Goal: Information Seeking & Learning: Learn about a topic

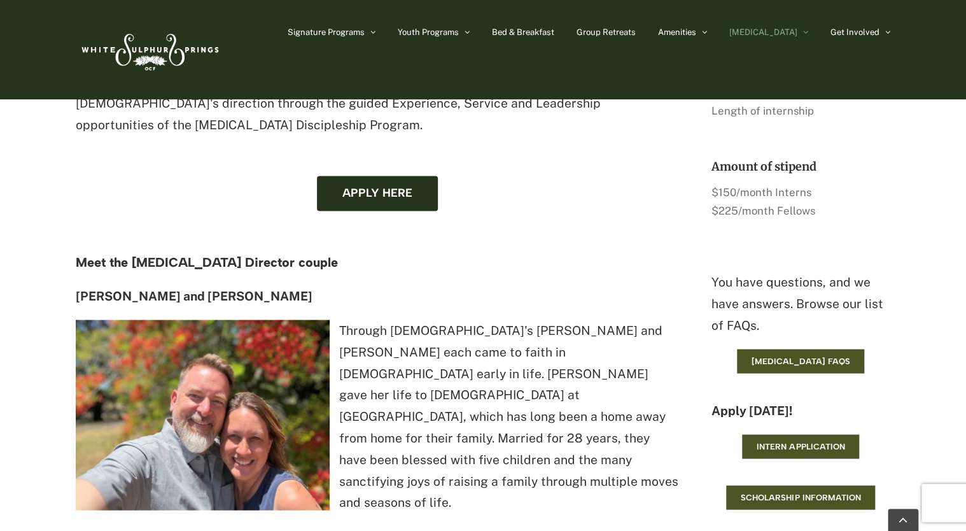
scroll to position [954, 0]
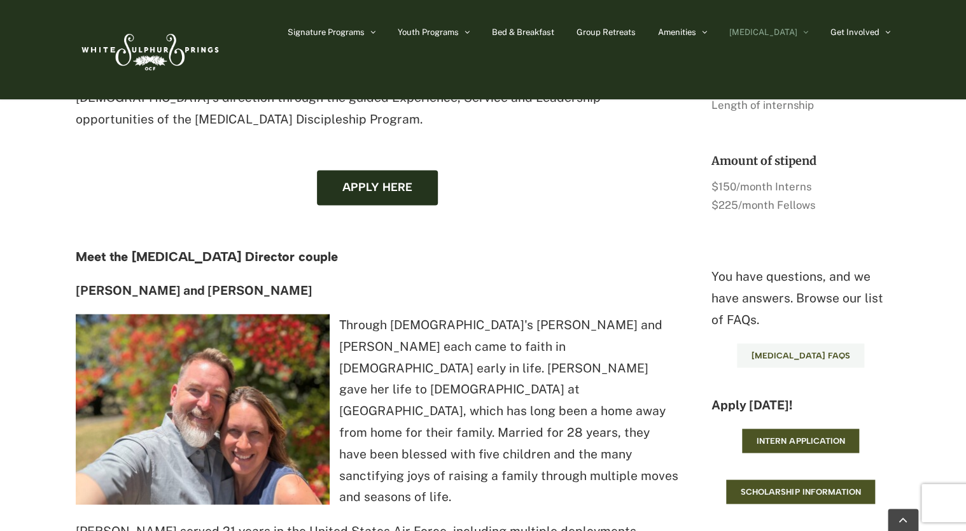
click at [795, 361] on link "[MEDICAL_DATA] FAQs" at bounding box center [800, 355] width 127 height 24
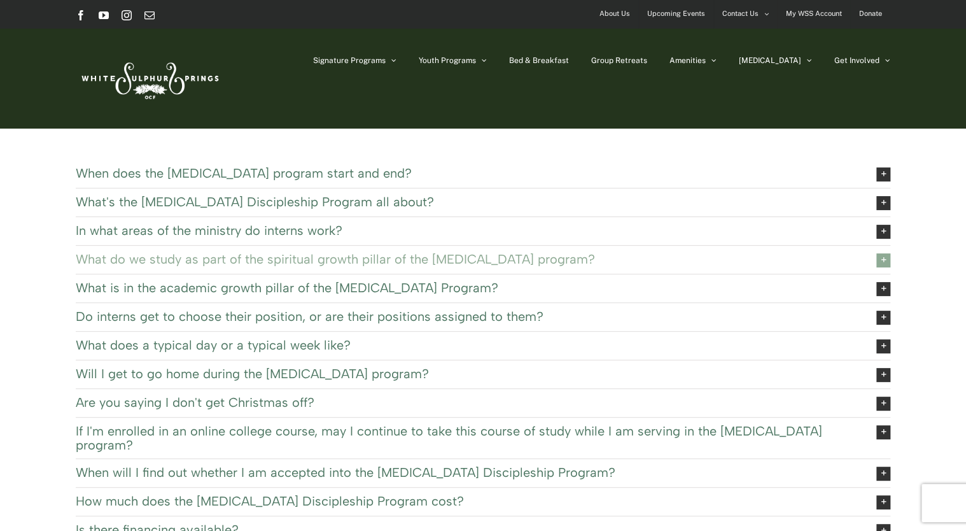
click at [578, 263] on span "What do we study as part of the spiritual growth pillar of the EXSEL program?" at bounding box center [466, 259] width 781 height 14
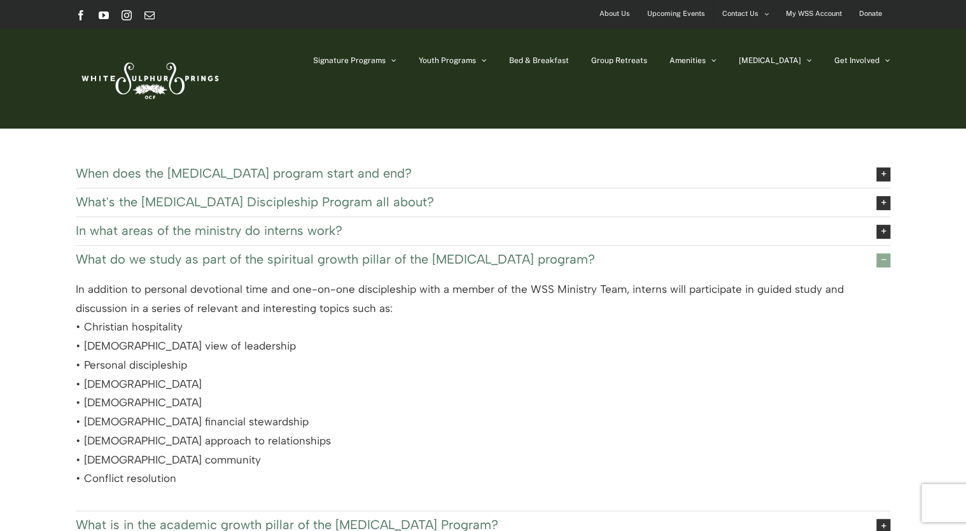
click at [578, 263] on span "What do we study as part of the spiritual growth pillar of the EXSEL program?" at bounding box center [466, 259] width 781 height 14
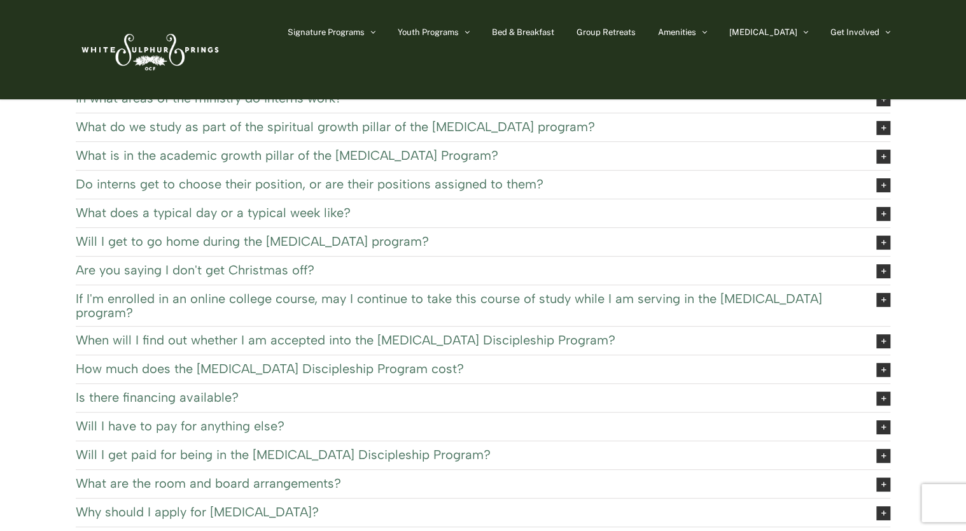
scroll to position [41, 0]
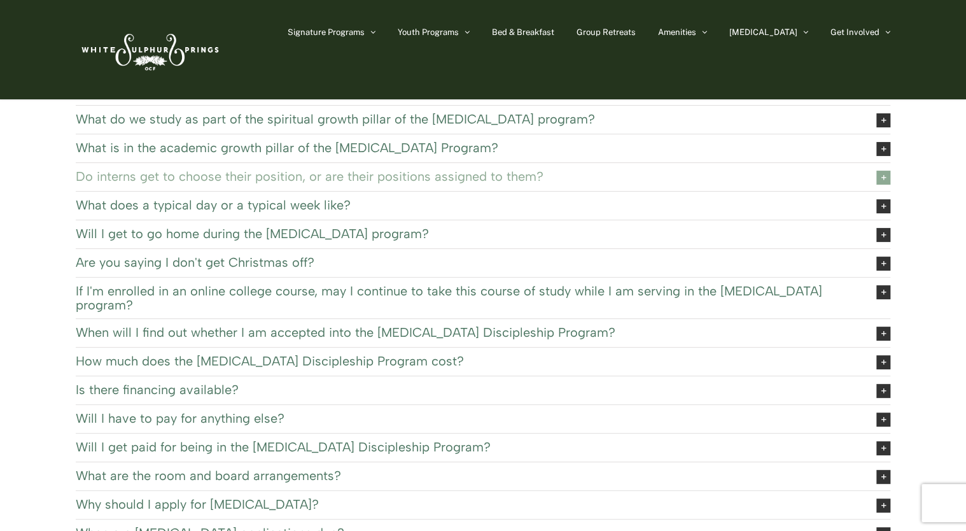
click at [346, 173] on span "Do interns get to choose their position, or are their positions assigned to the…" at bounding box center [466, 176] width 781 height 14
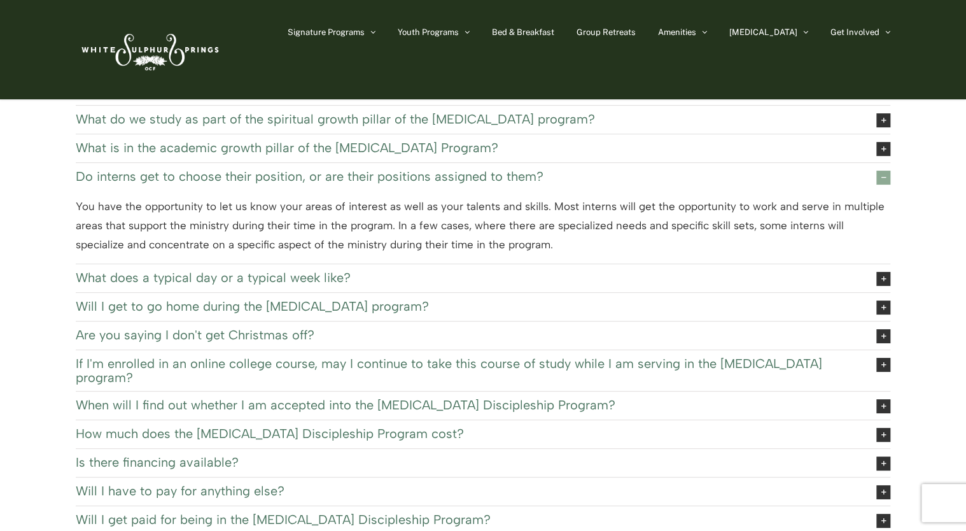
click at [376, 174] on span "Do interns get to choose their position, or are their positions assigned to the…" at bounding box center [466, 176] width 781 height 14
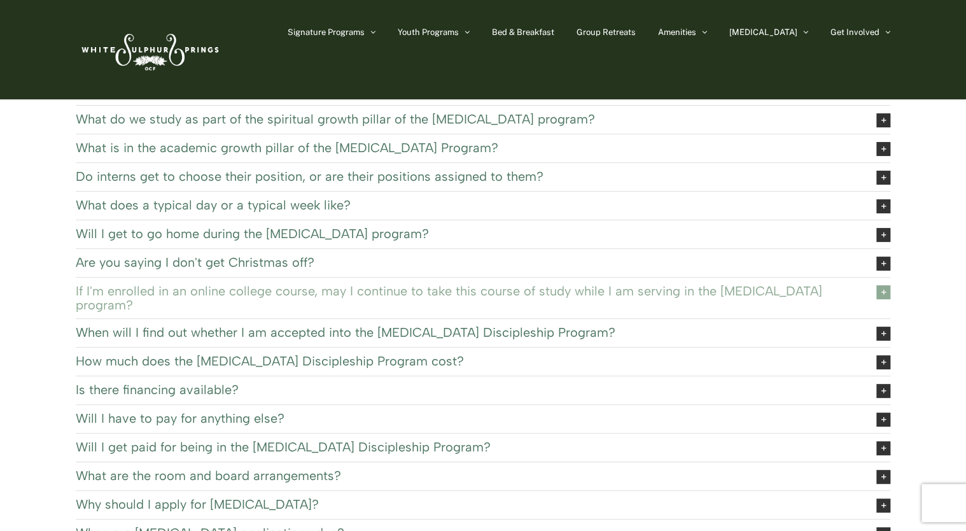
click at [580, 293] on span "If I'm enrolled in an online college course, may I continue to take this course…" at bounding box center [466, 298] width 781 height 28
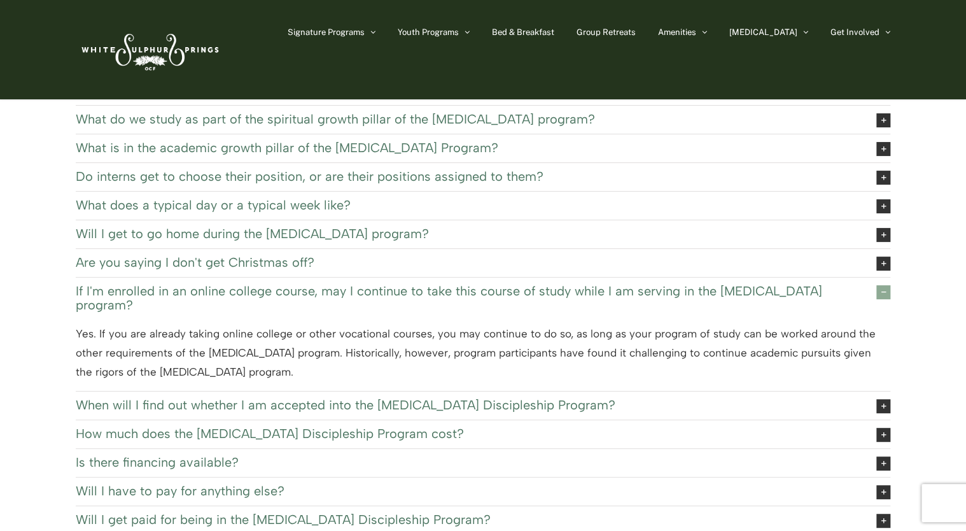
click at [542, 290] on span "If I'm enrolled in an online college course, may I continue to take this course…" at bounding box center [466, 298] width 781 height 28
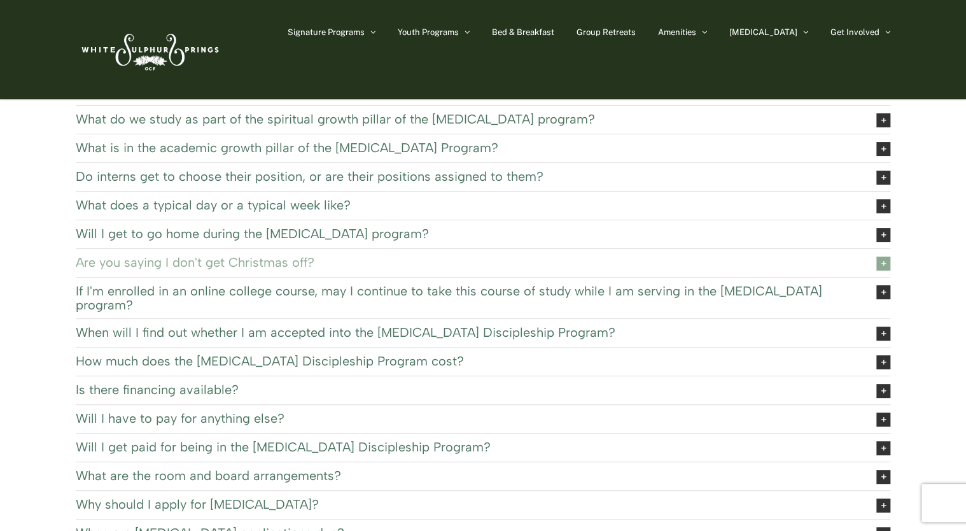
click at [282, 255] on span "Are you saying I don't get Christmas off?" at bounding box center [466, 262] width 781 height 14
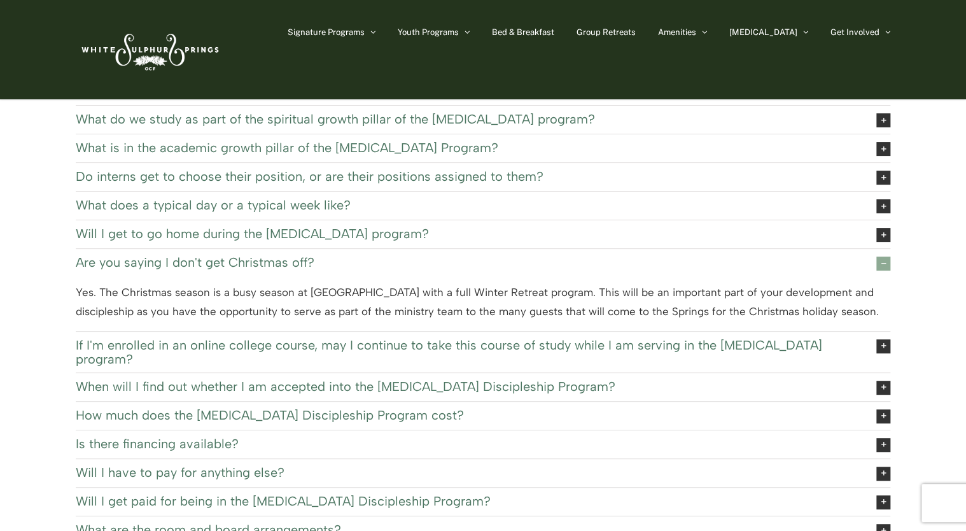
click at [316, 258] on span "Are you saying I don't get Christmas off?" at bounding box center [466, 262] width 781 height 14
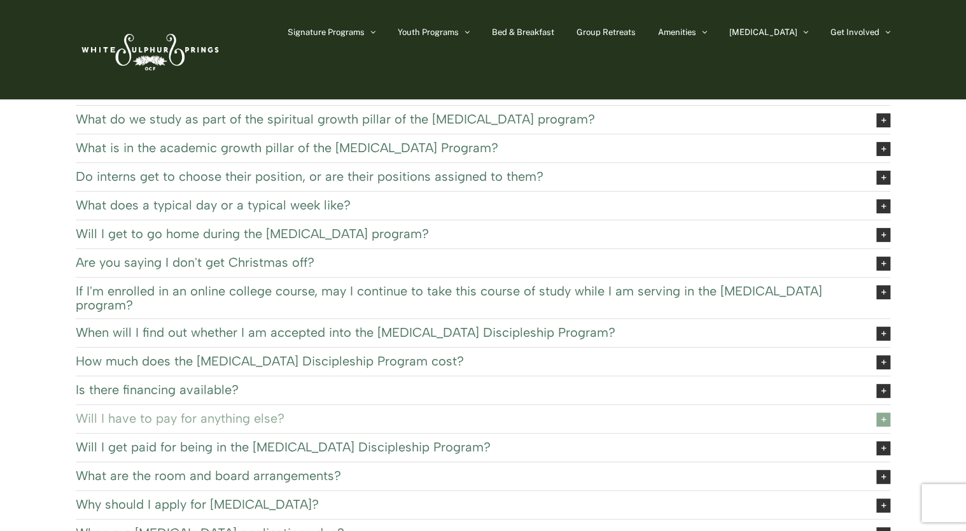
click at [251, 411] on span "Will I have to pay for anything else?" at bounding box center [466, 418] width 781 height 14
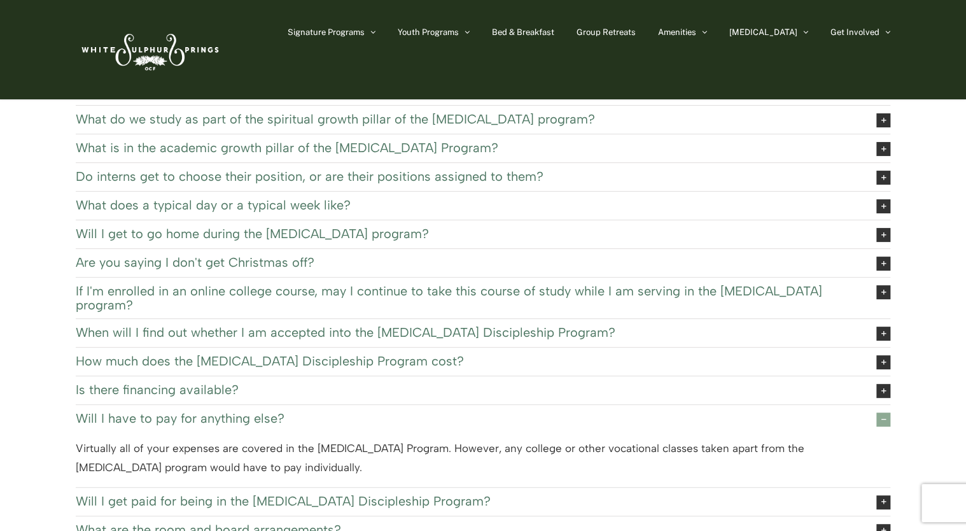
click at [263, 411] on span "Will I have to pay for anything else?" at bounding box center [466, 418] width 781 height 14
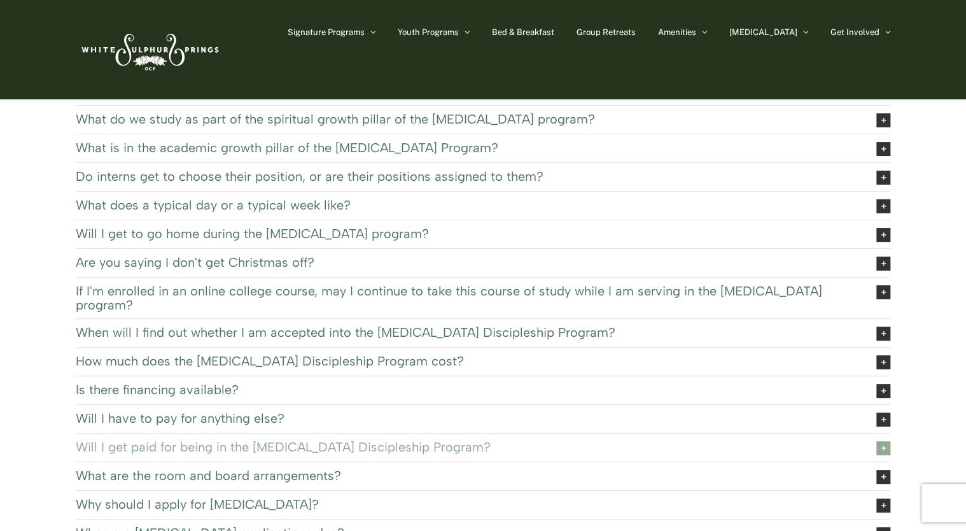
click at [289, 440] on span "Will I get paid for being in the EXSEL Discipleship Program?" at bounding box center [466, 447] width 781 height 14
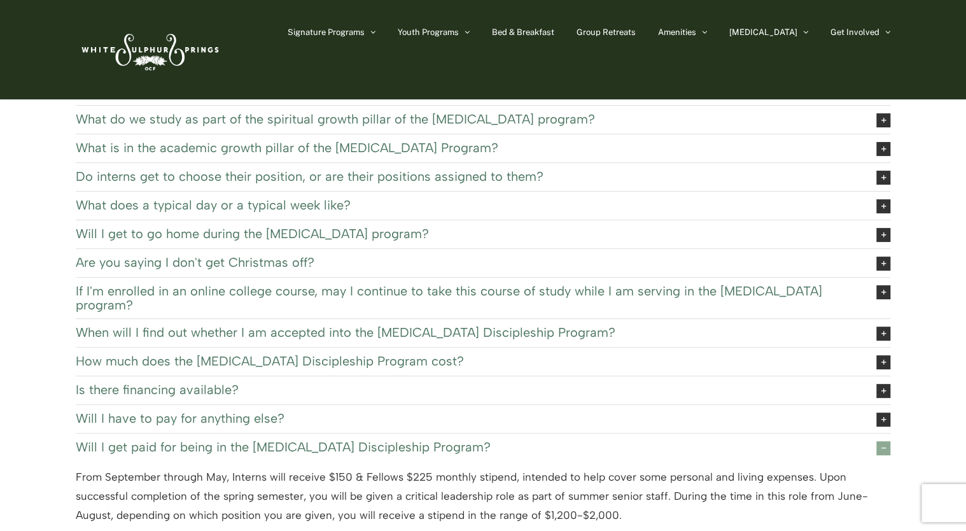
click at [328, 440] on span "Will I get paid for being in the EXSEL Discipleship Program?" at bounding box center [466, 447] width 781 height 14
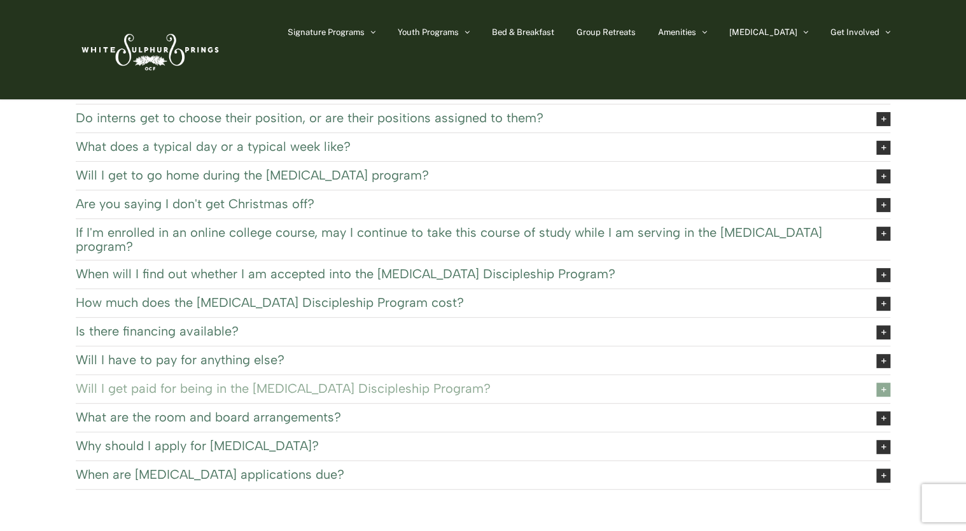
scroll to position [104, 0]
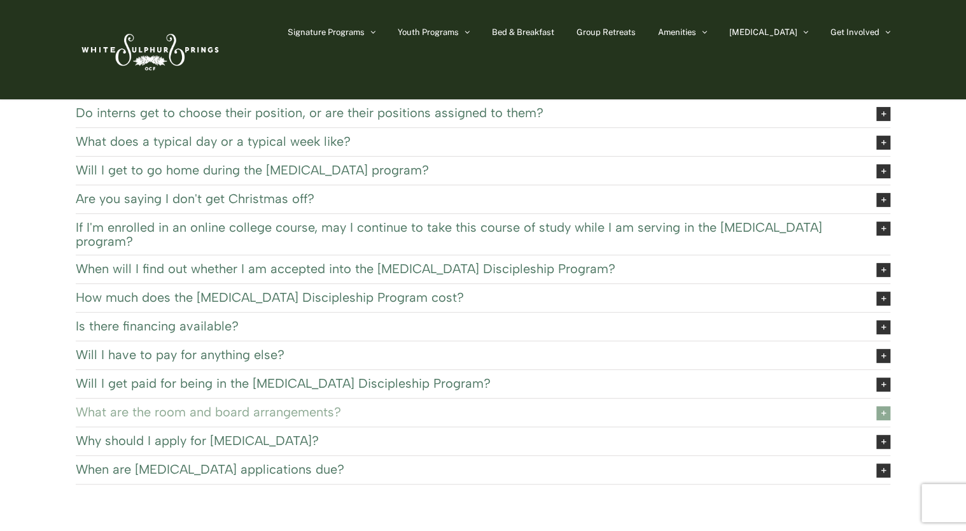
click at [294, 405] on span "What are the room and board arrangements?" at bounding box center [466, 412] width 781 height 14
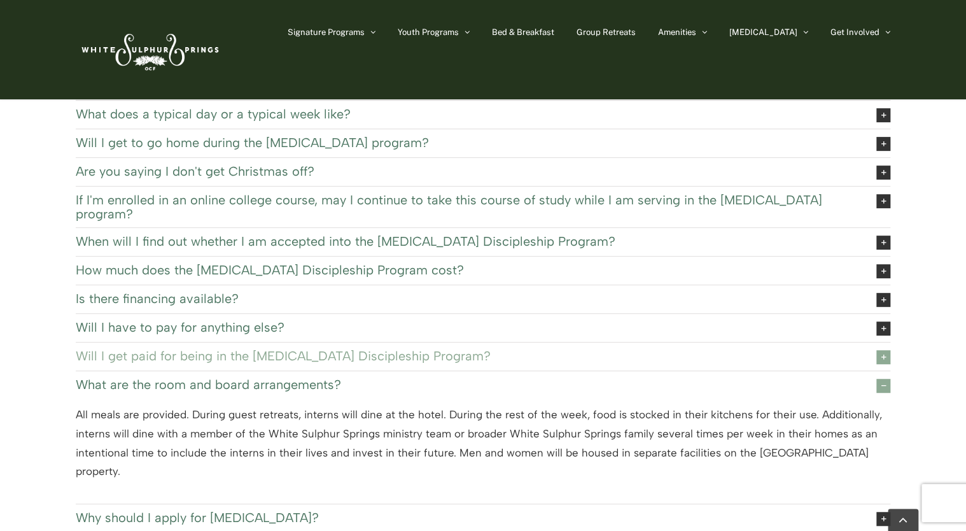
scroll to position [168, 0]
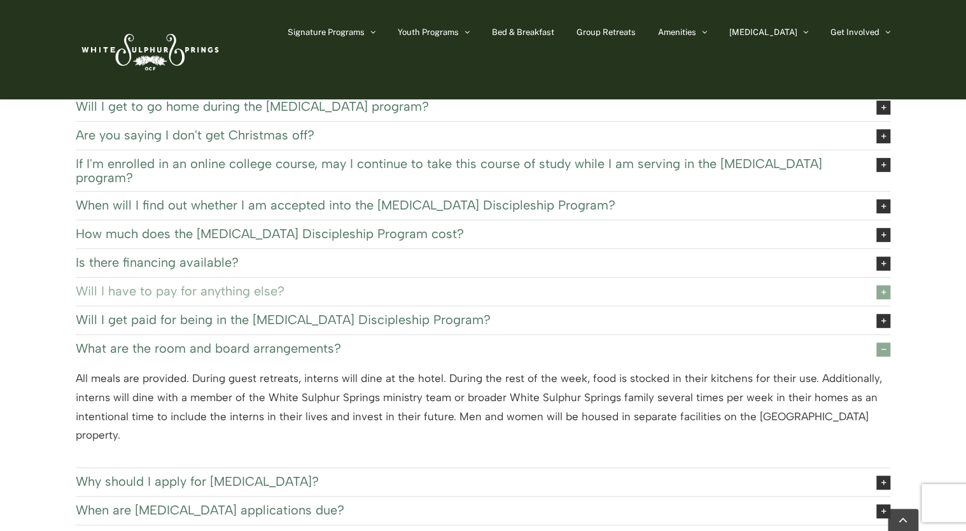
click at [212, 284] on span "Will I have to pay for anything else?" at bounding box center [466, 291] width 781 height 14
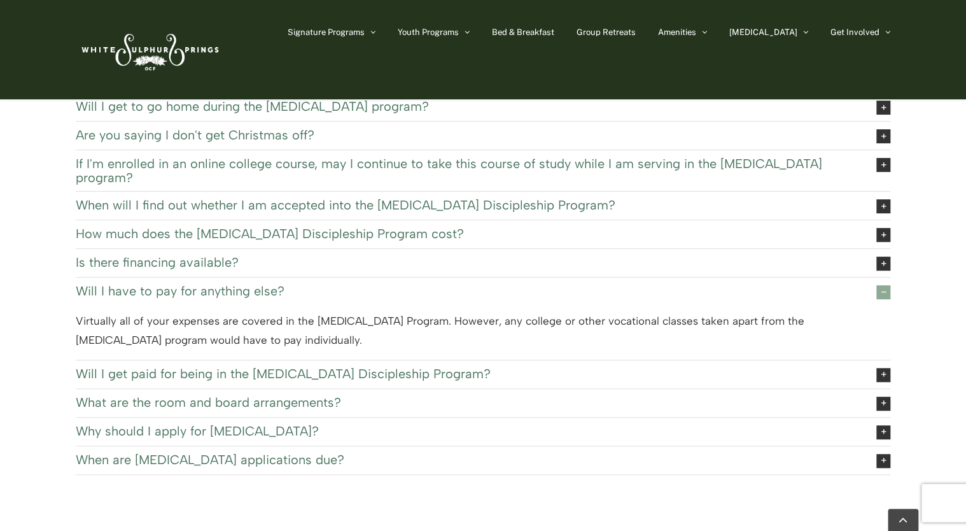
click at [807, 280] on link "Will I have to pay for anything else?" at bounding box center [483, 291] width 814 height 28
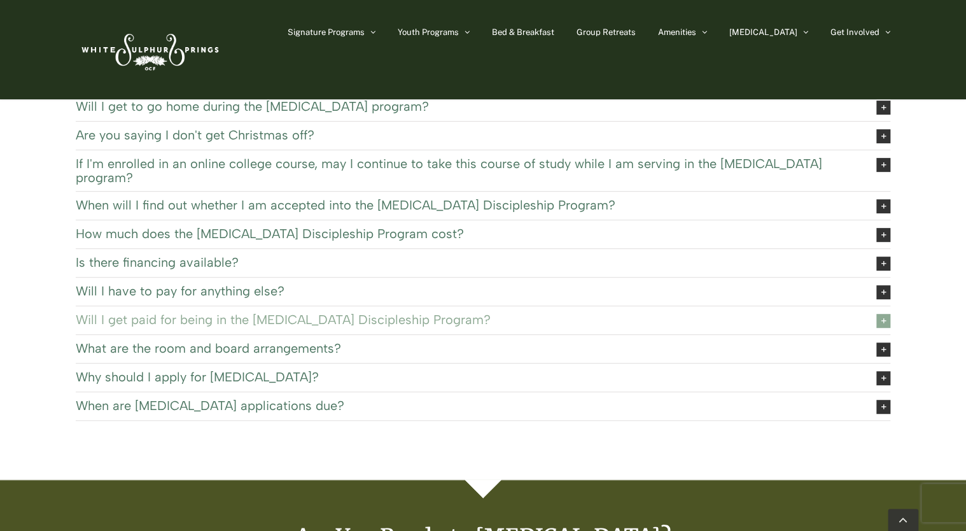
click at [379, 312] on span "Will I get paid for being in the EXSEL Discipleship Program?" at bounding box center [466, 319] width 781 height 14
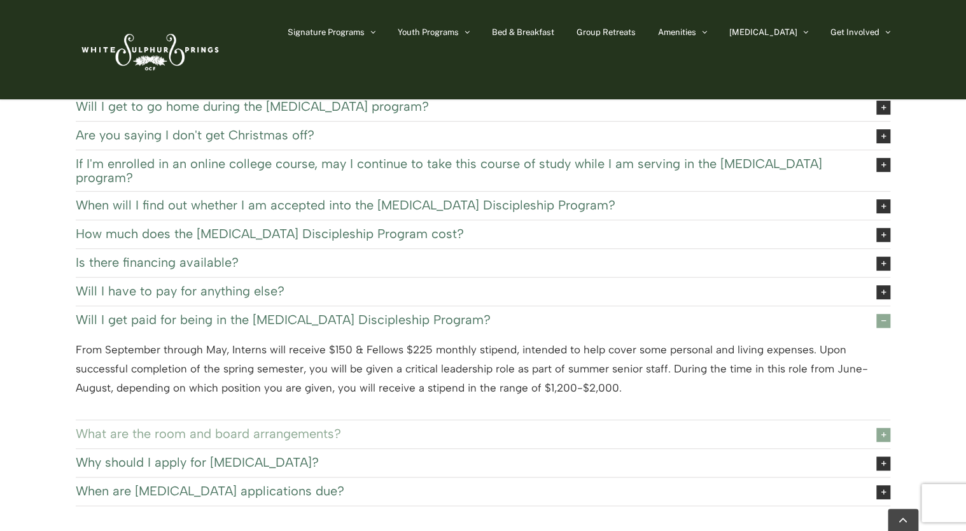
click at [463, 426] on span "What are the room and board arrangements?" at bounding box center [466, 433] width 781 height 14
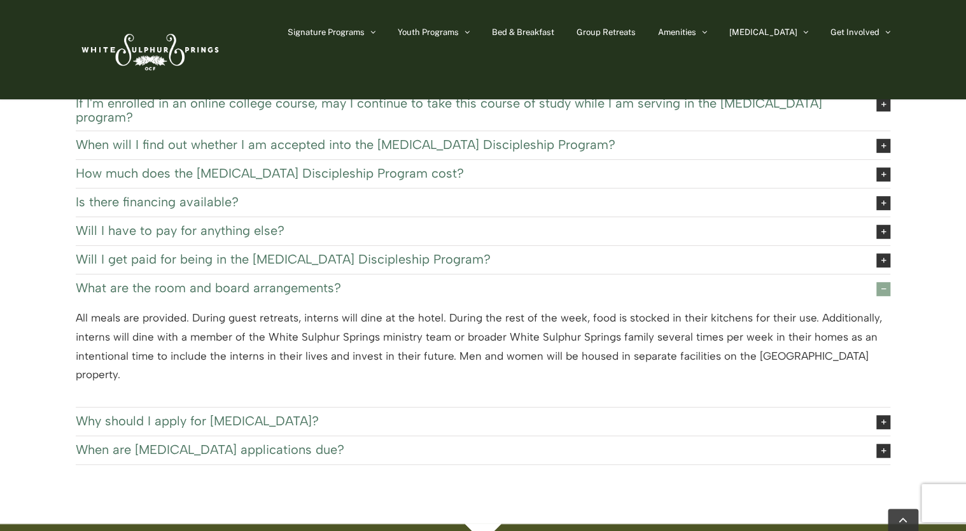
scroll to position [232, 0]
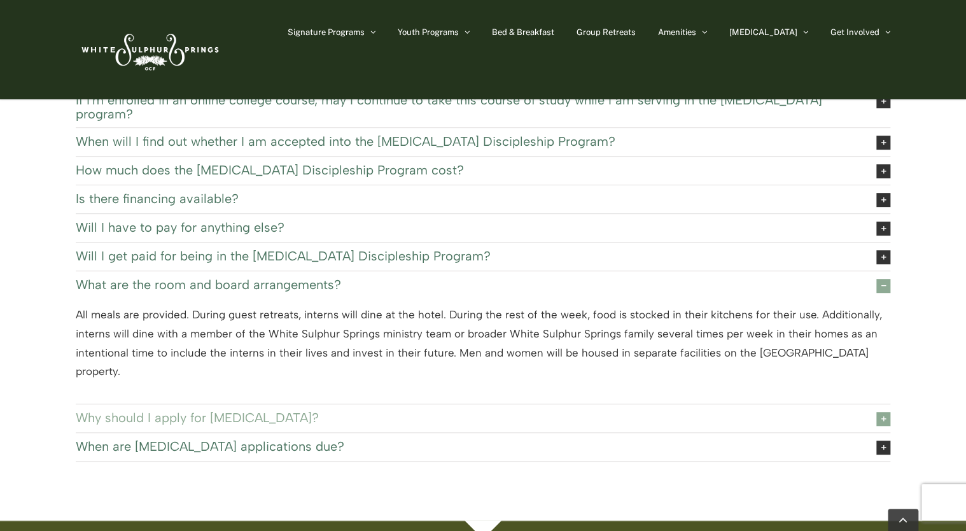
click at [200, 410] on span "Why should I apply for EXSEL?" at bounding box center [466, 417] width 781 height 14
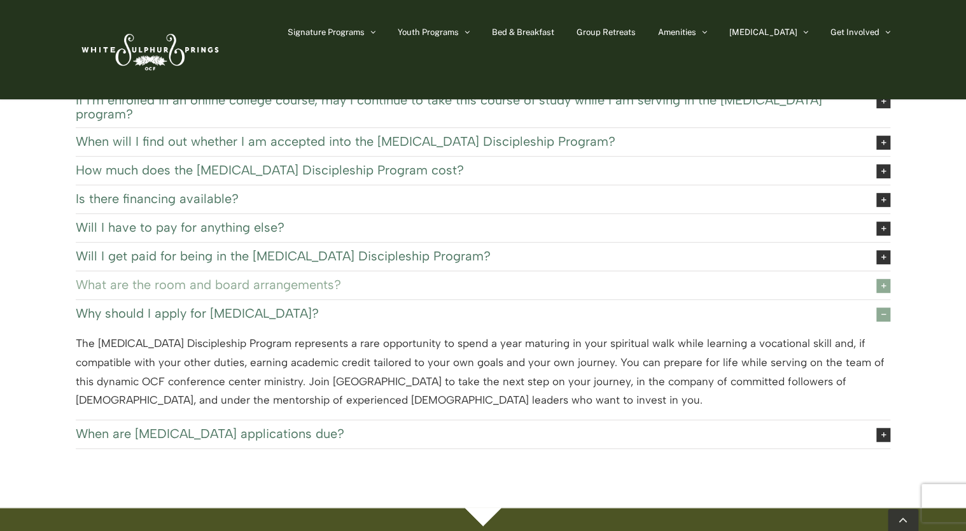
click at [260, 277] on span "What are the room and board arrangements?" at bounding box center [466, 284] width 781 height 14
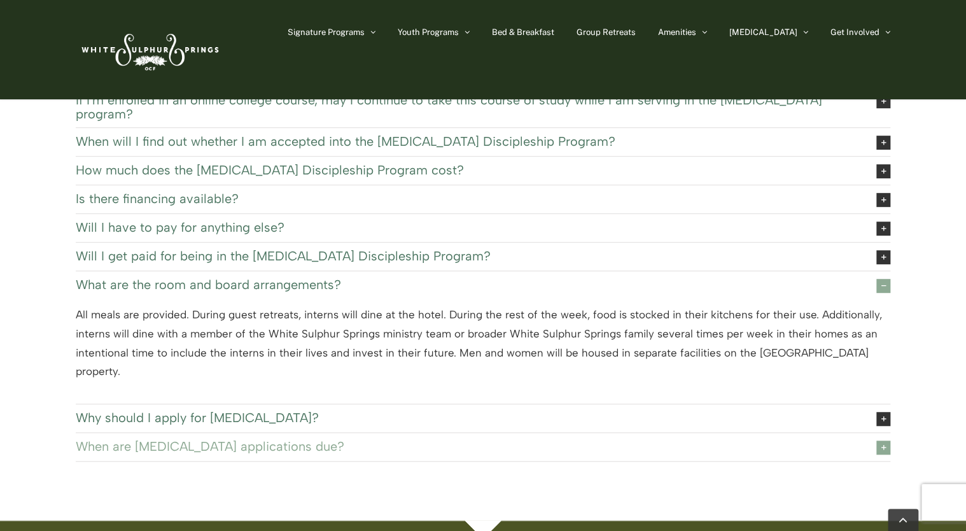
click at [221, 439] on span "When are EXSEL applications due?" at bounding box center [466, 446] width 781 height 14
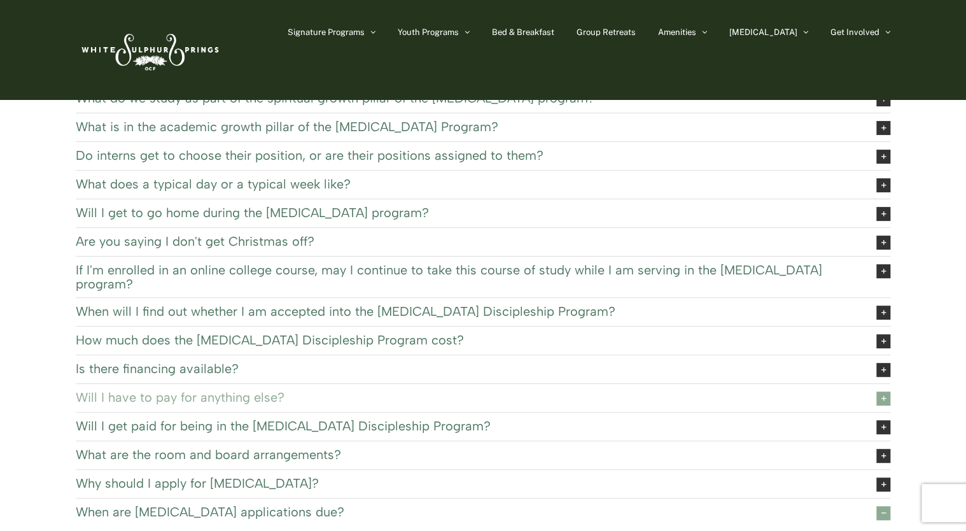
scroll to position [64, 0]
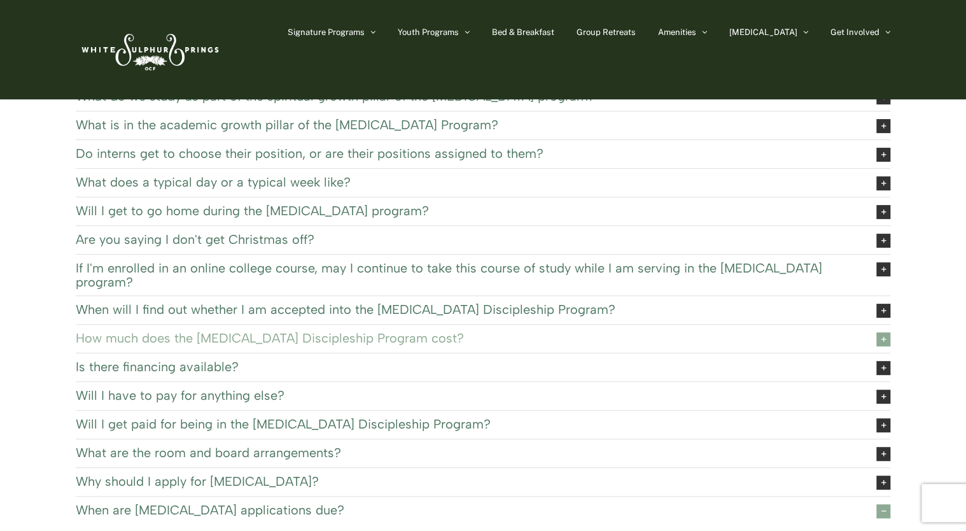
click at [343, 331] on span "How much does the EXSEL Discipleship Program cost?" at bounding box center [466, 338] width 781 height 14
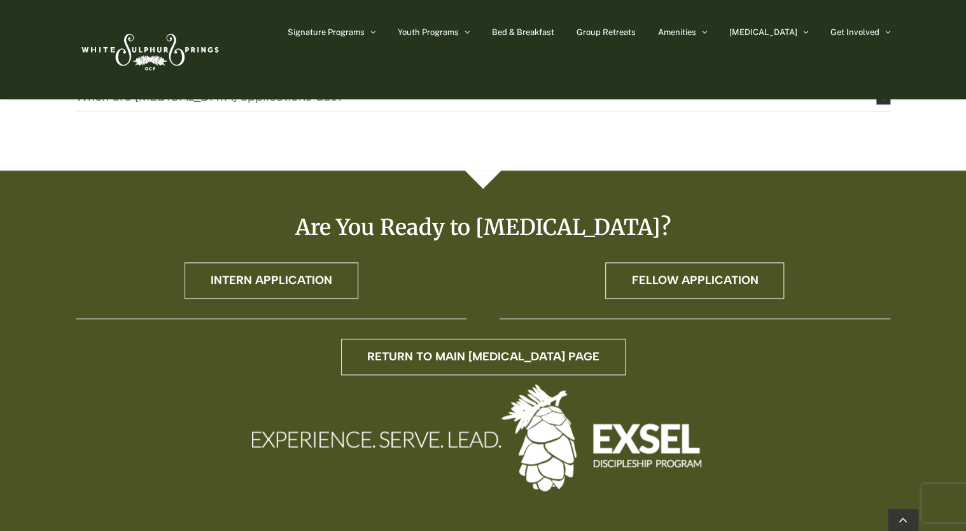
scroll to position [573, 0]
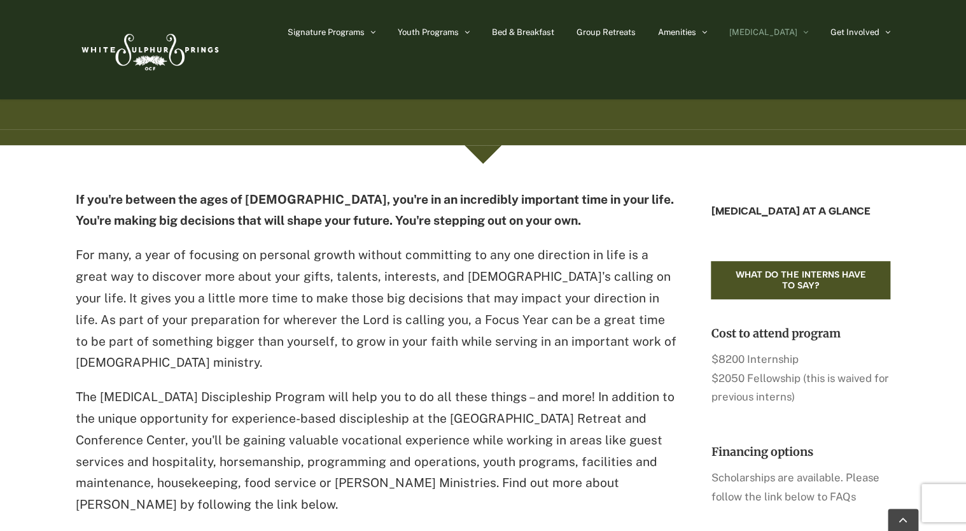
scroll to position [318, 0]
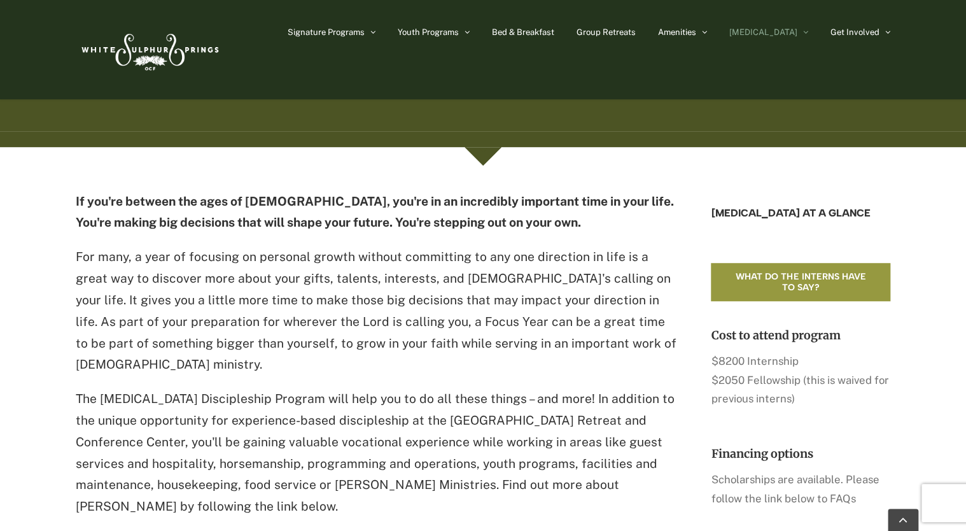
click at [754, 291] on span "What do the interns have to say?" at bounding box center [800, 282] width 143 height 22
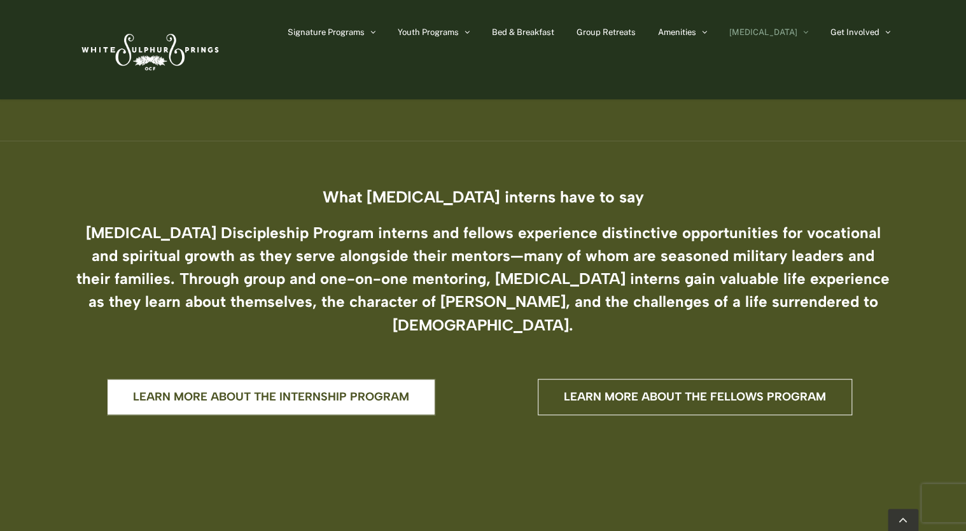
scroll to position [318, 0]
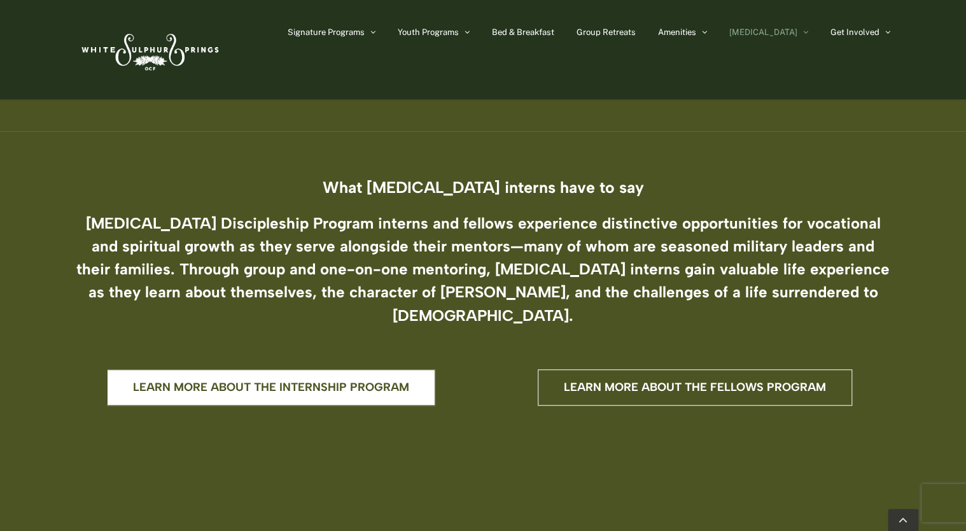
click at [380, 380] on span "Learn more about the internship program" at bounding box center [271, 386] width 276 height 13
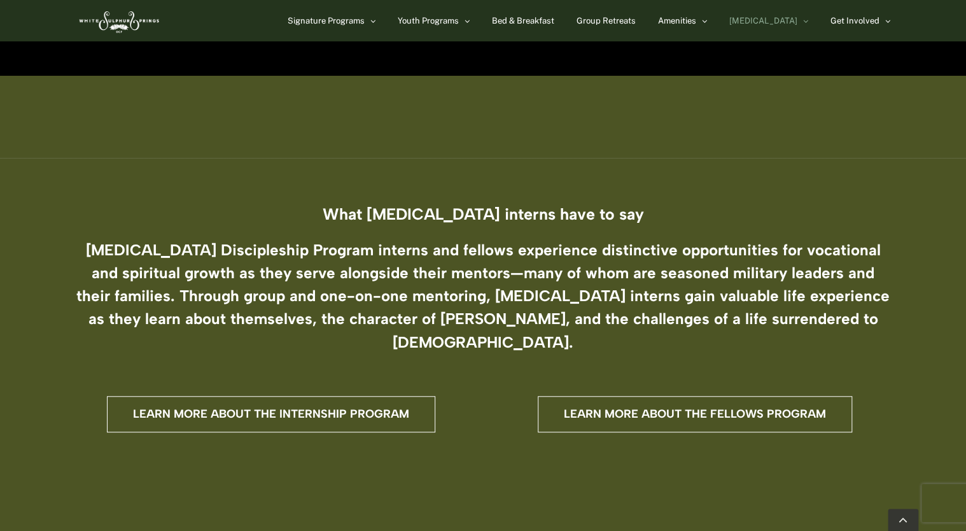
scroll to position [0, 0]
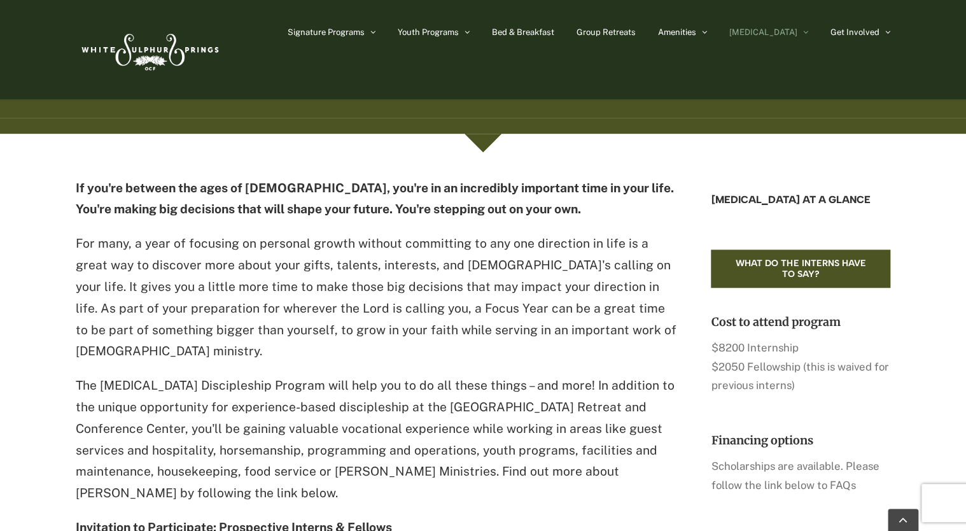
scroll to position [282, 0]
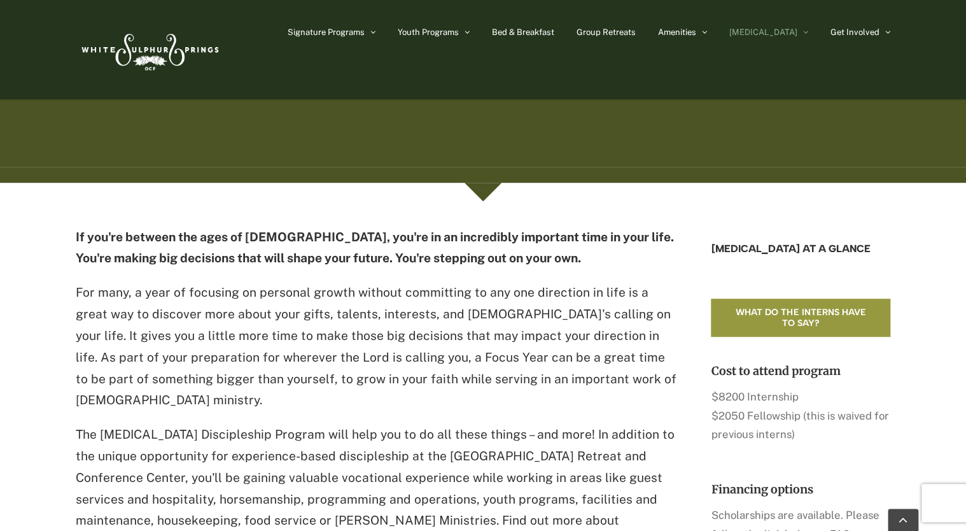
click at [804, 319] on span "What do the interns have to say?" at bounding box center [800, 318] width 143 height 22
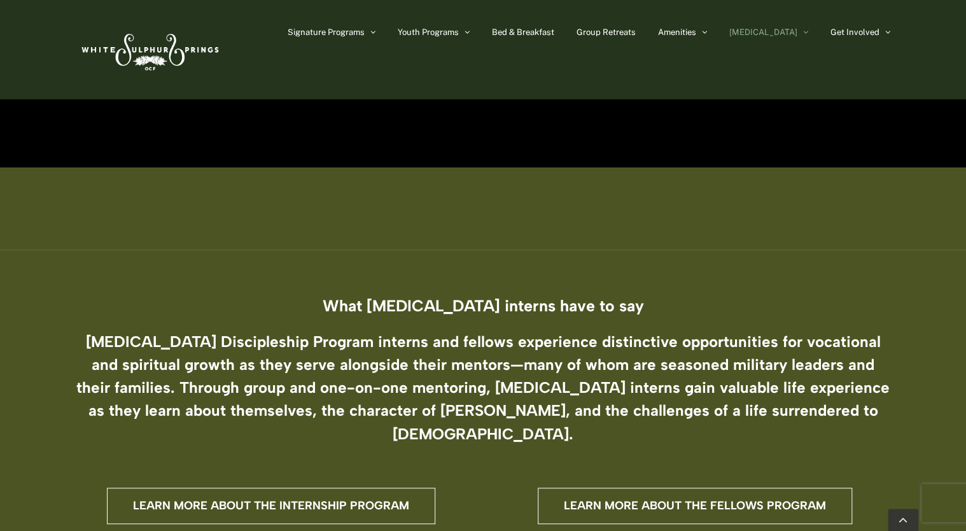
scroll to position [191, 0]
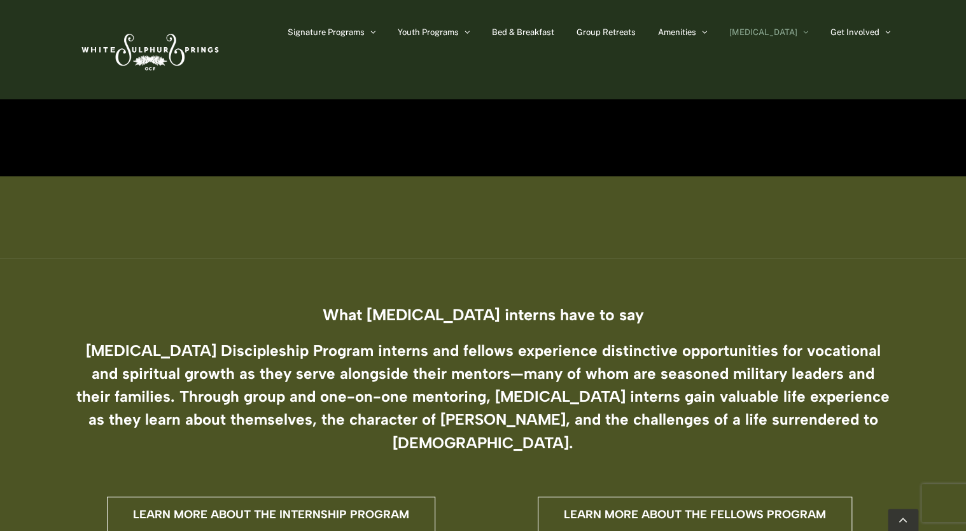
drag, startPoint x: 313, startPoint y: 27, endPoint x: 305, endPoint y: 60, distance: 34.0
drag, startPoint x: 110, startPoint y: 240, endPoint x: 121, endPoint y: 236, distance: 11.7
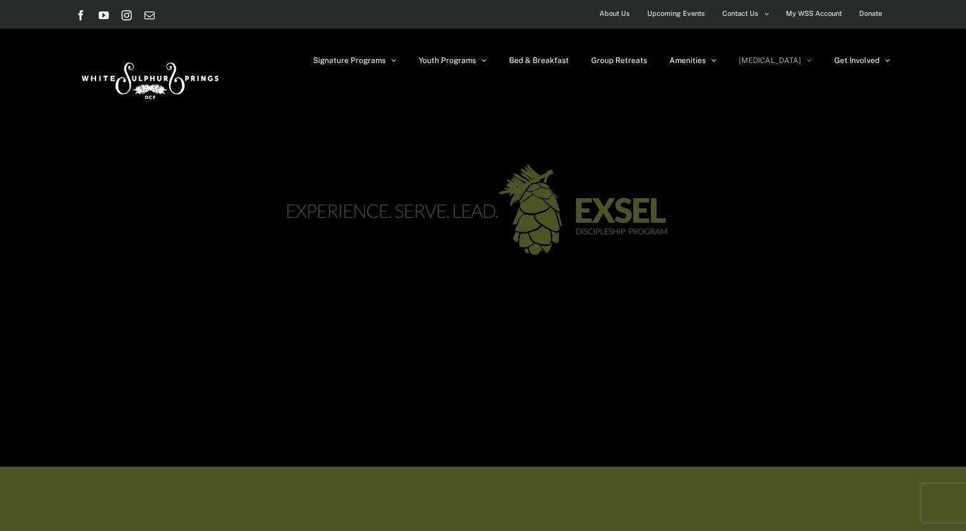
scroll to position [282, 0]
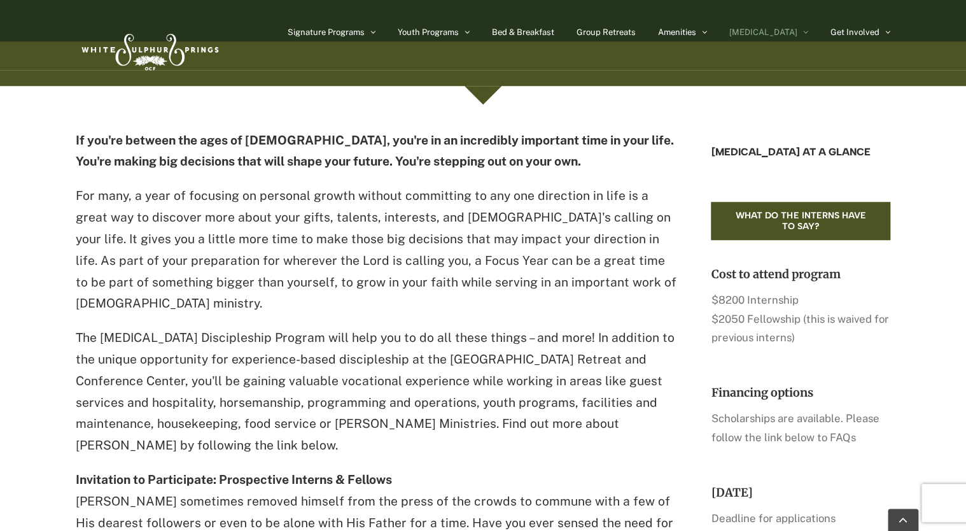
scroll to position [422, 0]
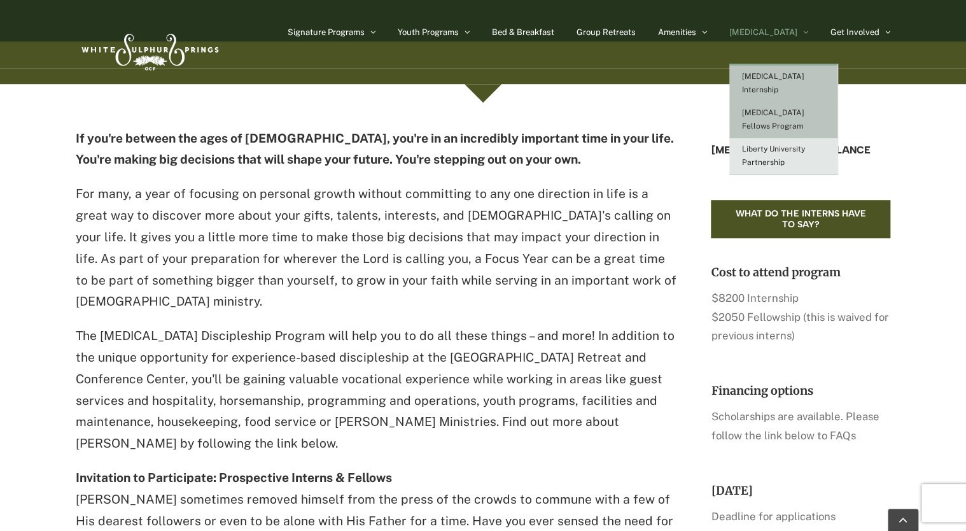
click at [791, 106] on link "[MEDICAL_DATA] Fellows Program" at bounding box center [783, 120] width 108 height 36
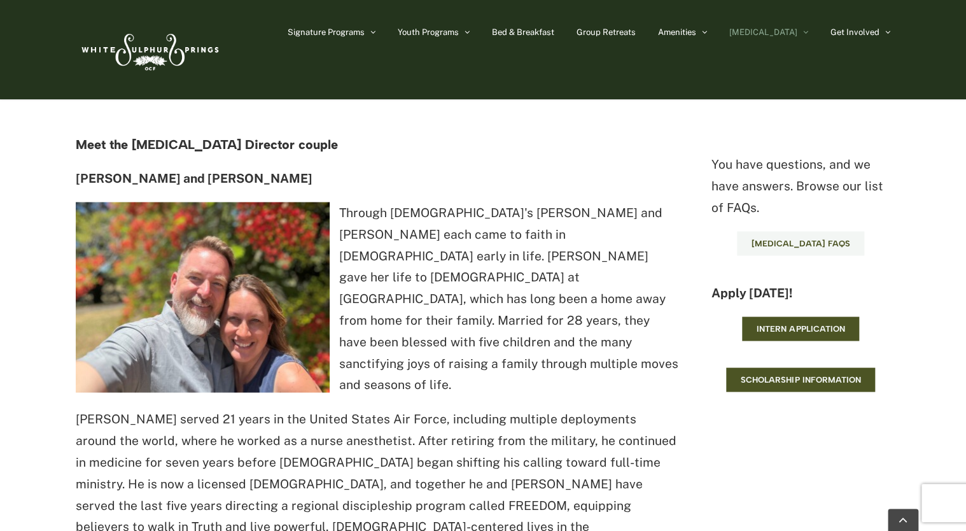
scroll to position [1059, 0]
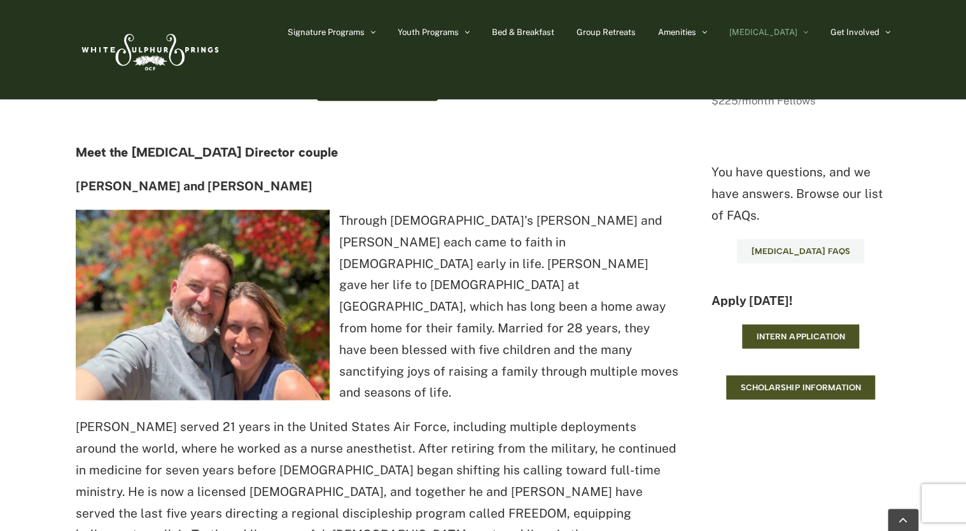
click at [791, 250] on span "[MEDICAL_DATA] FAQs" at bounding box center [800, 251] width 98 height 10
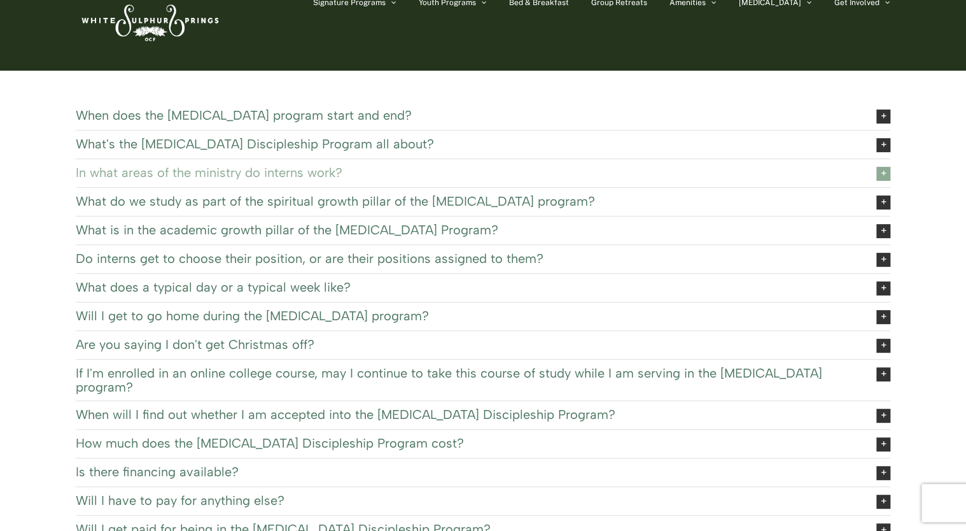
scroll to position [64, 0]
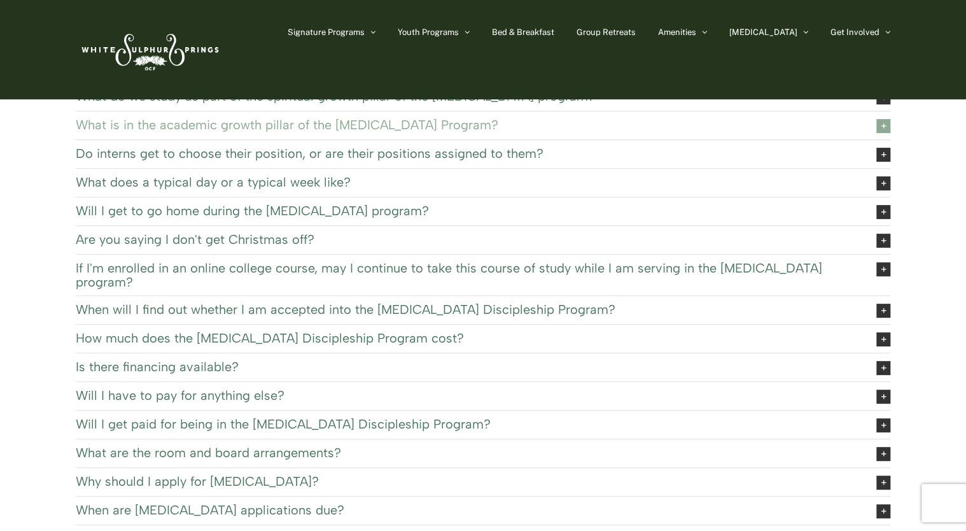
click at [153, 118] on span "What is in the academic growth pillar of the EXSEL Program?" at bounding box center [466, 125] width 781 height 14
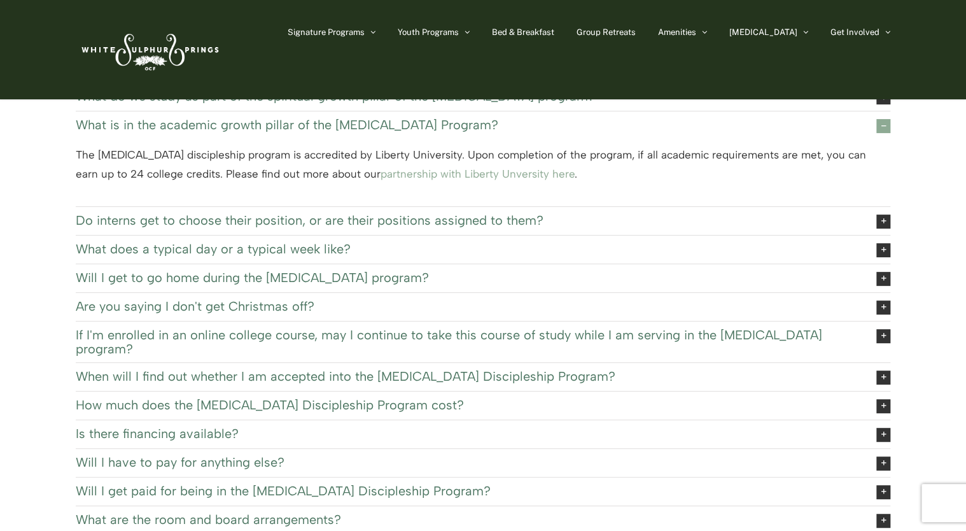
click at [193, 123] on span "What is in the academic growth pillar of the EXSEL Program?" at bounding box center [466, 125] width 781 height 14
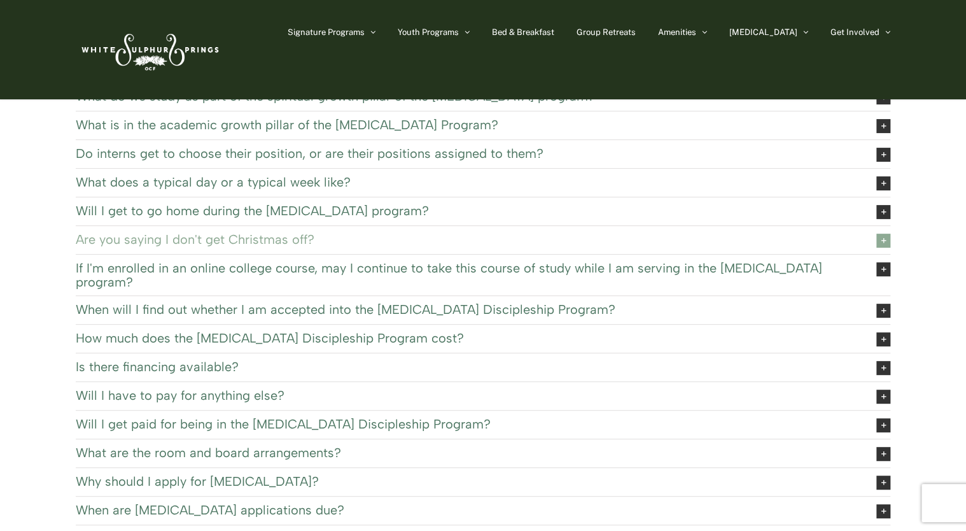
click at [277, 240] on span "Are you saying I don't get Christmas off?" at bounding box center [466, 239] width 781 height 14
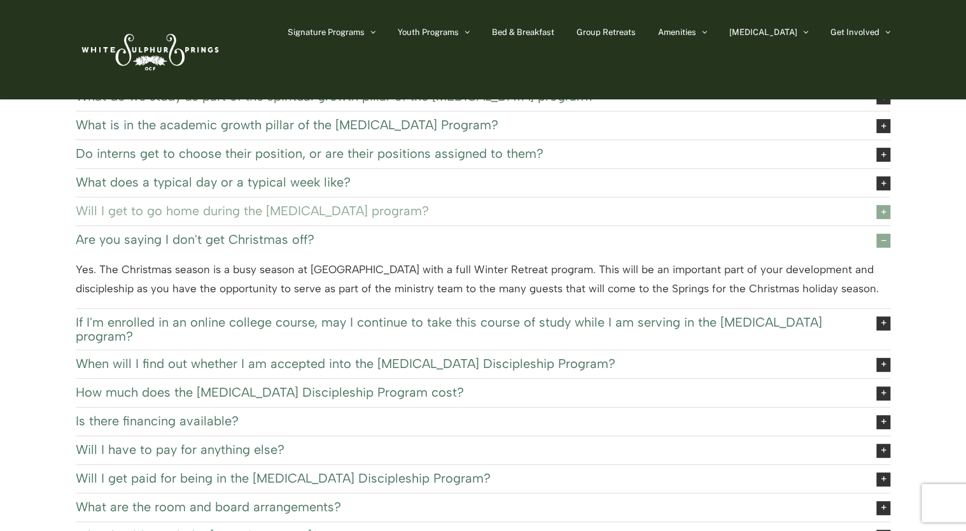
click at [250, 212] on span "Will I get to go home during the EXSEL program?" at bounding box center [466, 211] width 781 height 14
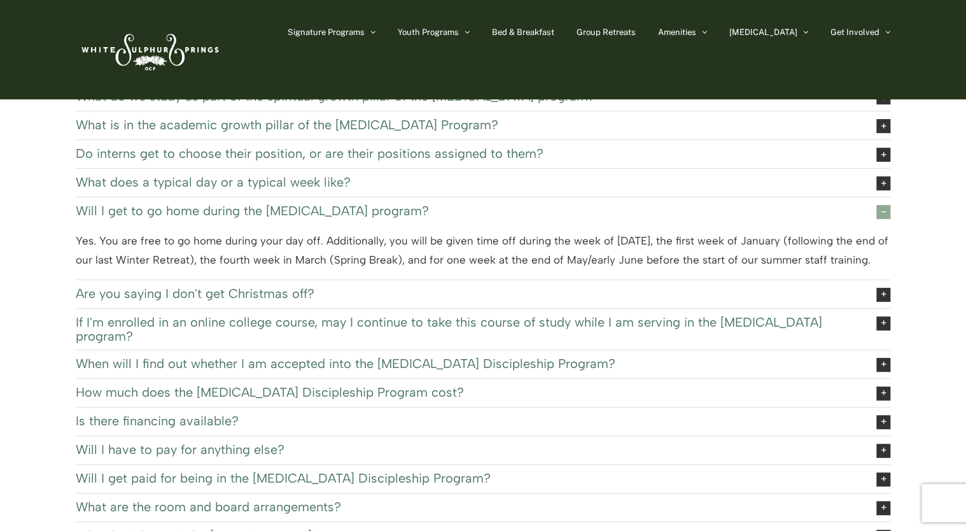
click at [377, 210] on span "Will I get to go home during the EXSEL program?" at bounding box center [466, 211] width 781 height 14
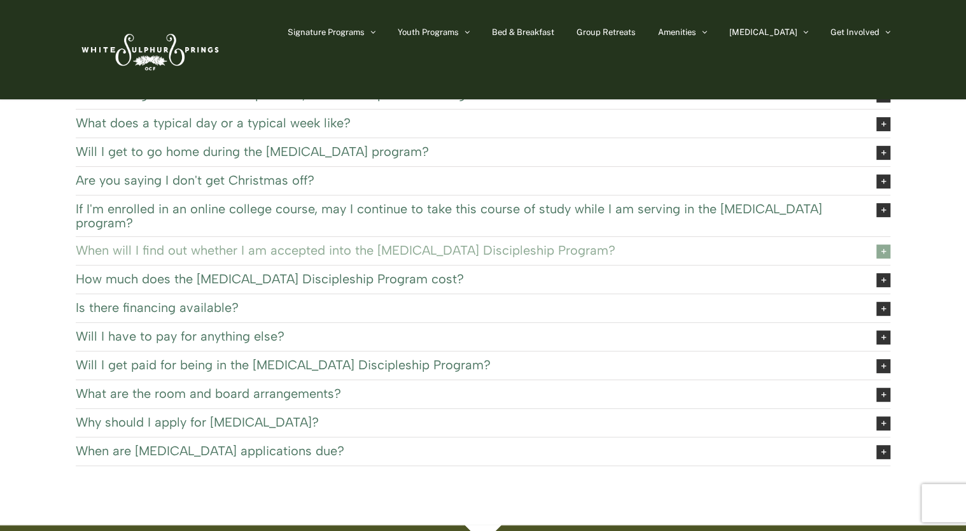
scroll to position [127, 0]
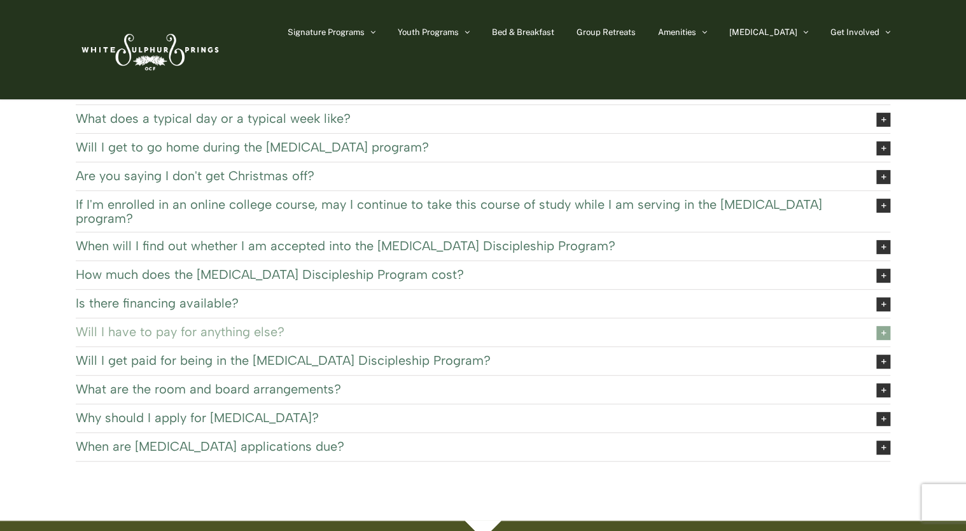
click at [285, 324] on span "Will I have to pay for anything else?" at bounding box center [466, 331] width 781 height 14
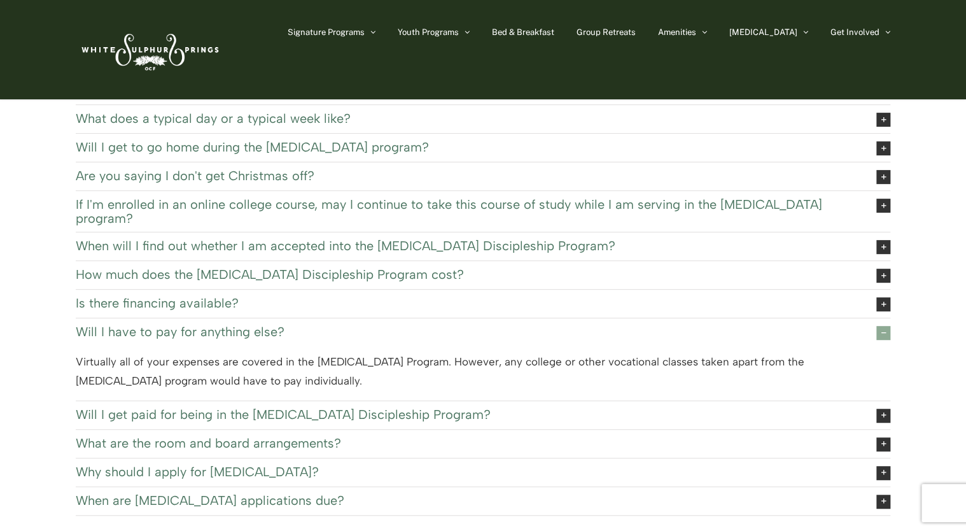
click at [286, 324] on span "Will I have to pay for anything else?" at bounding box center [466, 331] width 781 height 14
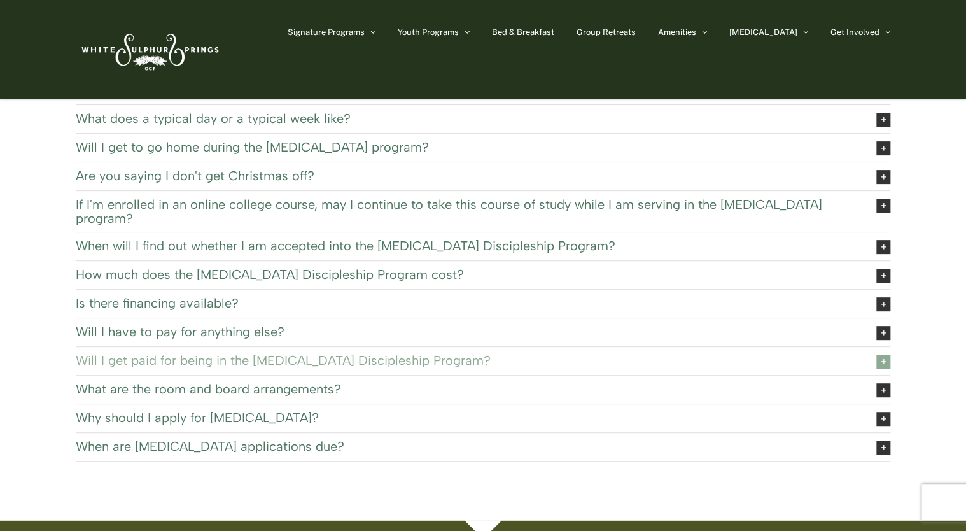
click at [287, 353] on span "Will I get paid for being in the EXSEL Discipleship Program?" at bounding box center [466, 360] width 781 height 14
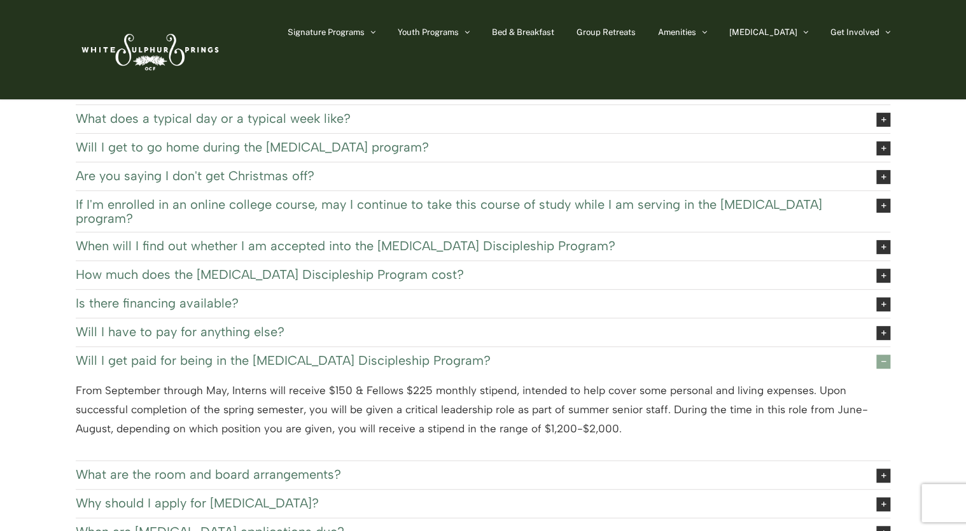
click at [287, 353] on span "Will I get paid for being in the EXSEL Discipleship Program?" at bounding box center [466, 360] width 781 height 14
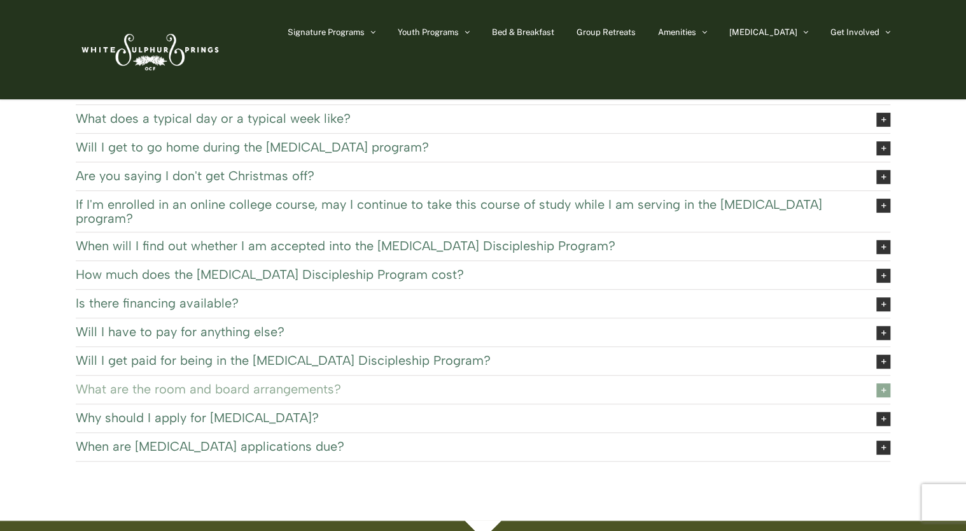
click at [170, 382] on span "What are the room and board arrangements?" at bounding box center [466, 389] width 781 height 14
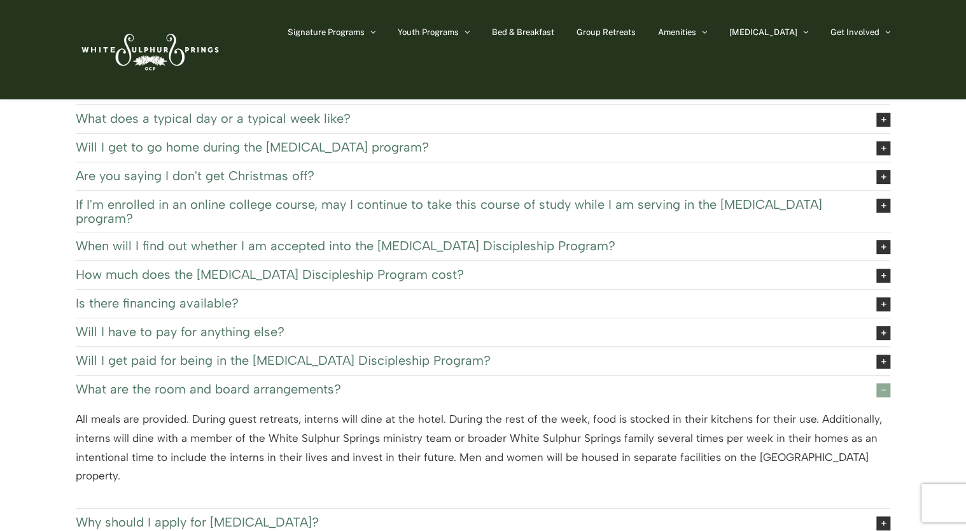
click at [148, 382] on span "What are the room and board arrangements?" at bounding box center [466, 389] width 781 height 14
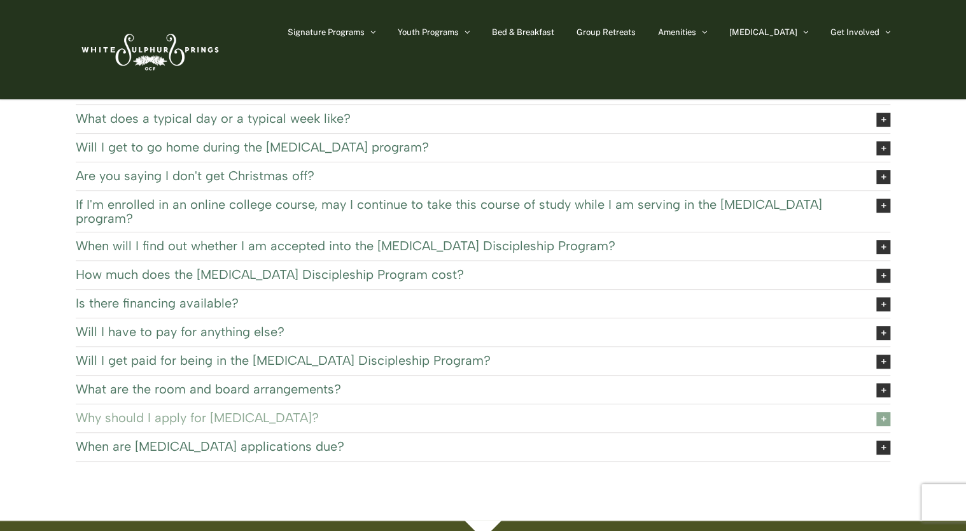
click at [216, 410] on span "Why should I apply for EXSEL?" at bounding box center [466, 417] width 781 height 14
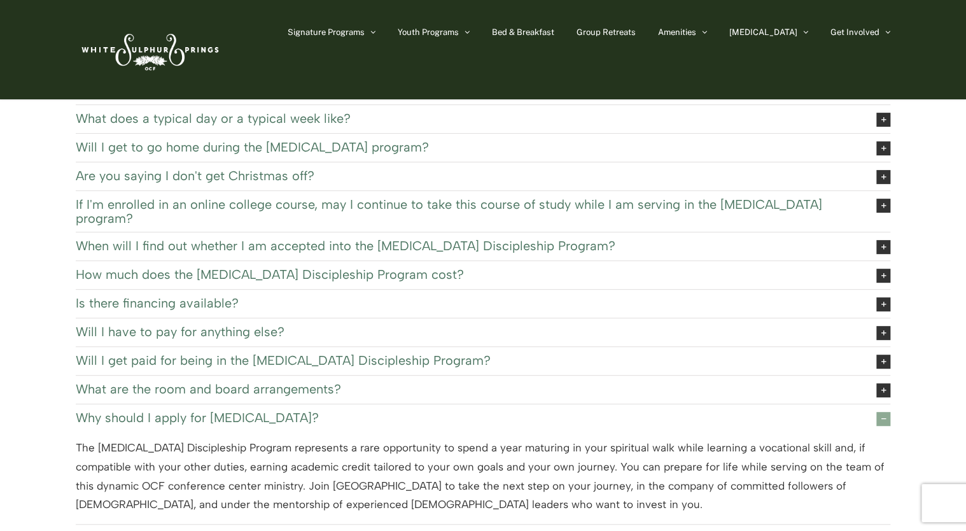
click at [217, 410] on span "Why should I apply for EXSEL?" at bounding box center [466, 417] width 781 height 14
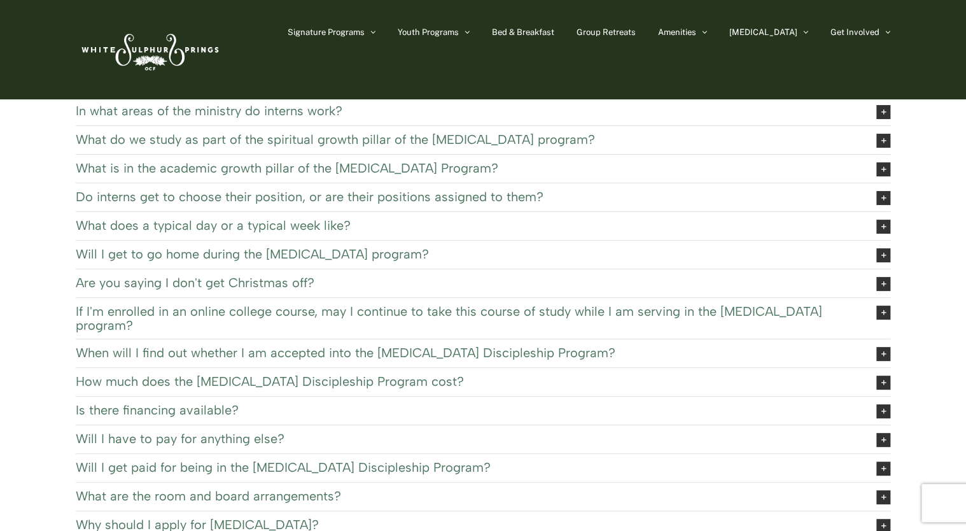
scroll to position [0, 0]
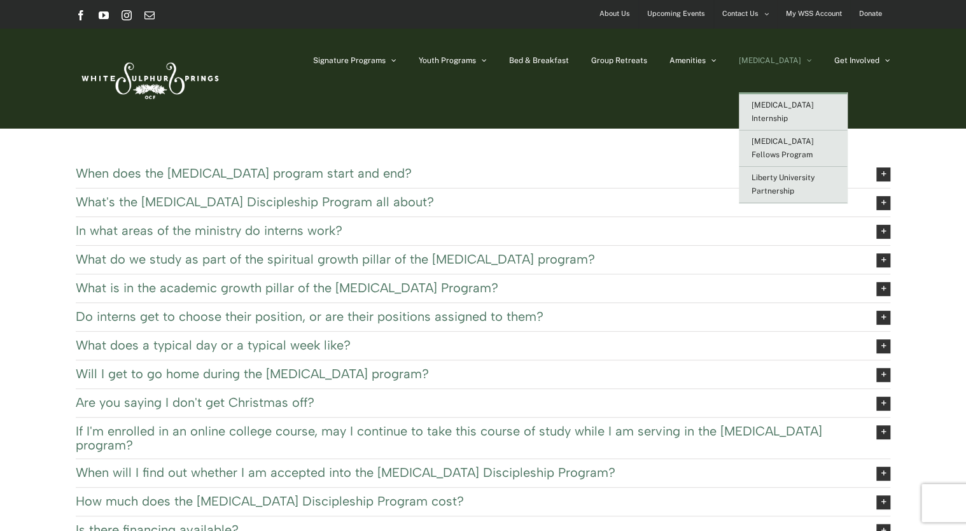
click at [788, 62] on span "[MEDICAL_DATA]" at bounding box center [770, 61] width 62 height 8
click at [814, 103] on span "[MEDICAL_DATA] Internship" at bounding box center [782, 112] width 62 height 22
click at [804, 104] on span "[MEDICAL_DATA] Internship" at bounding box center [782, 112] width 62 height 22
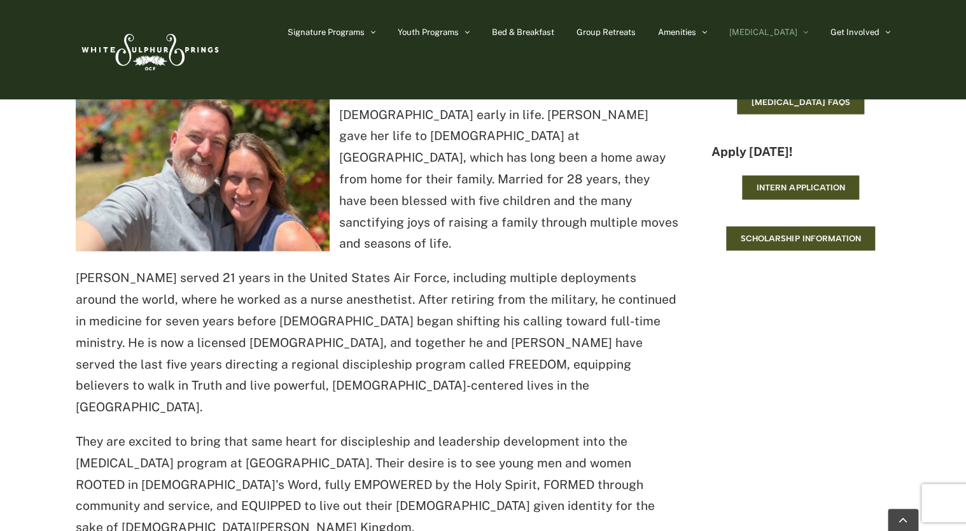
scroll to position [1209, 0]
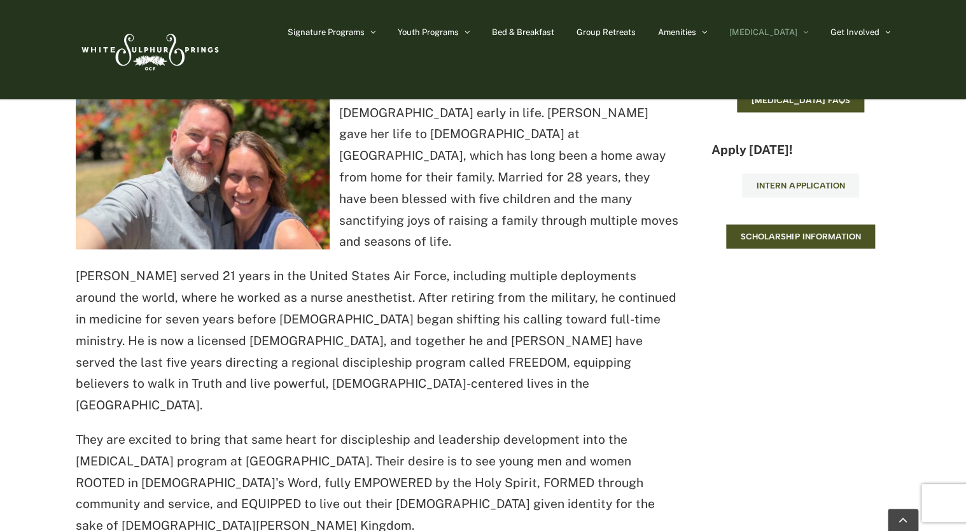
click at [763, 189] on span "Intern Application" at bounding box center [800, 186] width 88 height 10
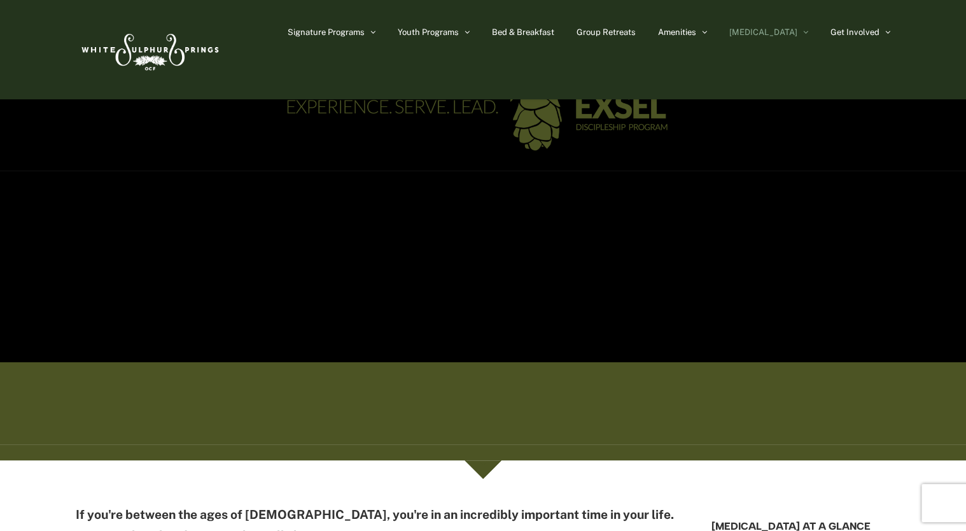
scroll to position [0, 0]
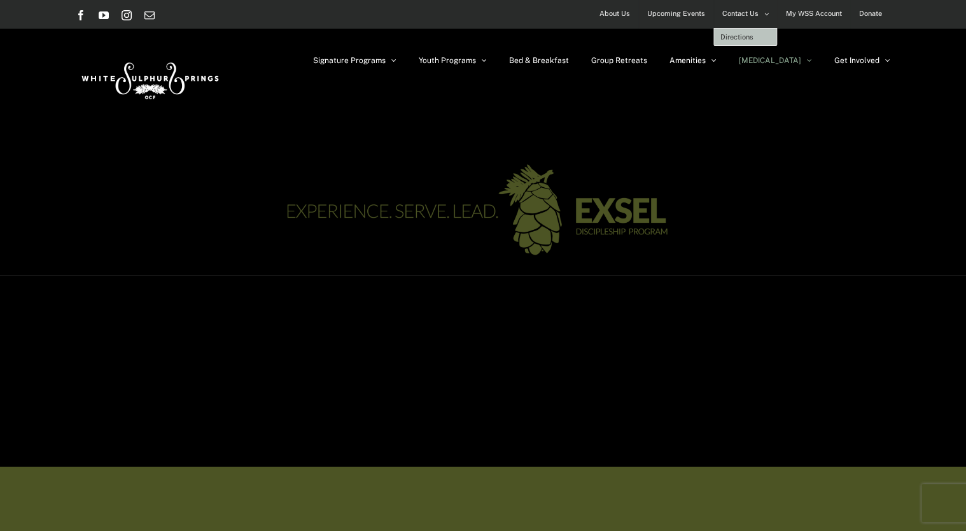
click at [746, 33] on span "Directions" at bounding box center [736, 37] width 33 height 8
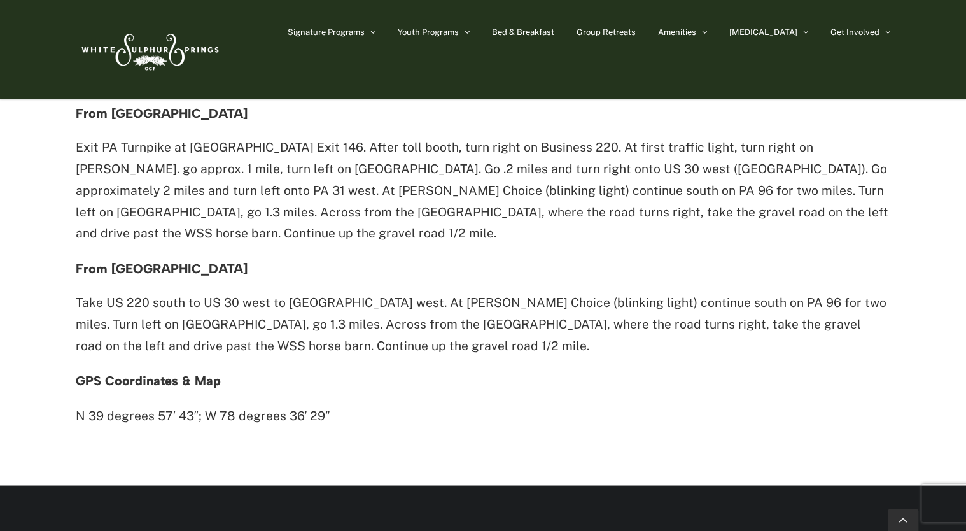
scroll to position [827, 0]
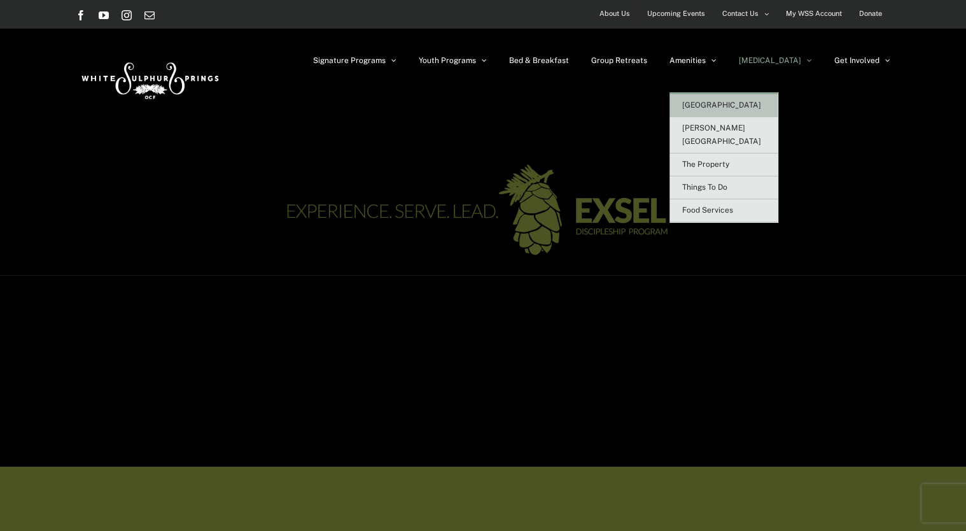
click at [743, 101] on span "[GEOGRAPHIC_DATA]" at bounding box center [721, 105] width 79 height 9
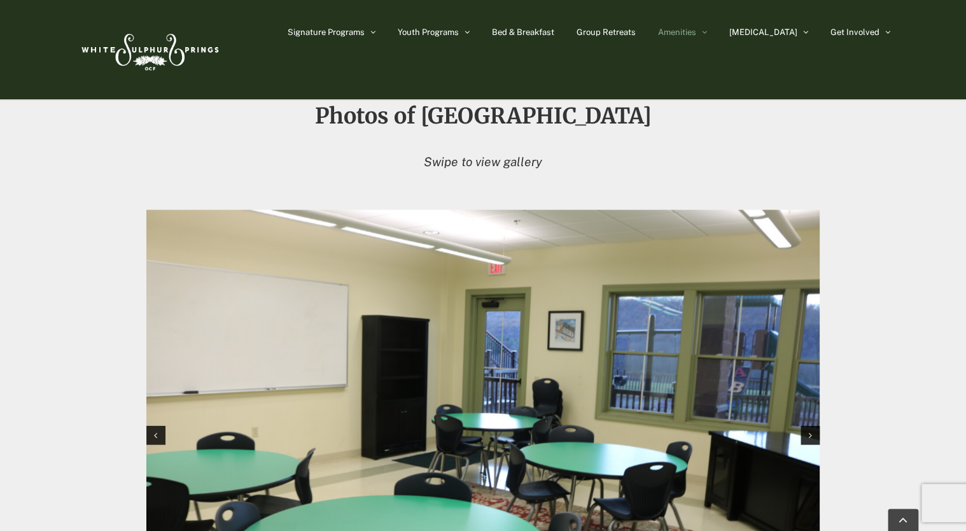
scroll to position [1081, 0]
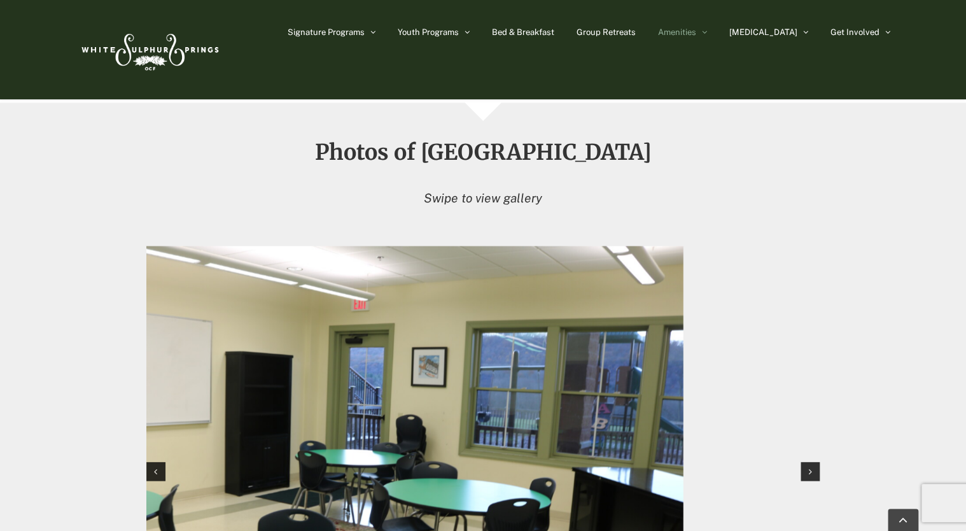
click at [209, 309] on img "1 / 12" at bounding box center [346, 470] width 673 height 449
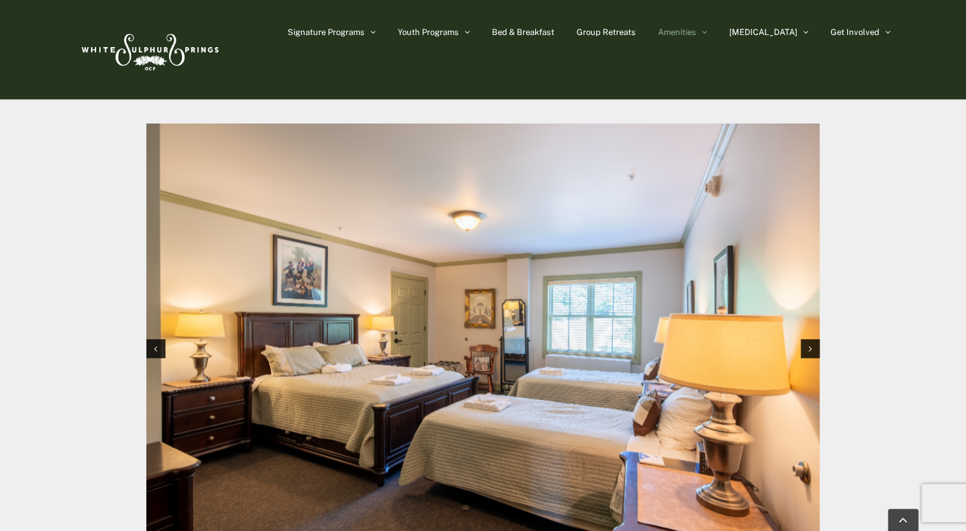
scroll to position [1208, 0]
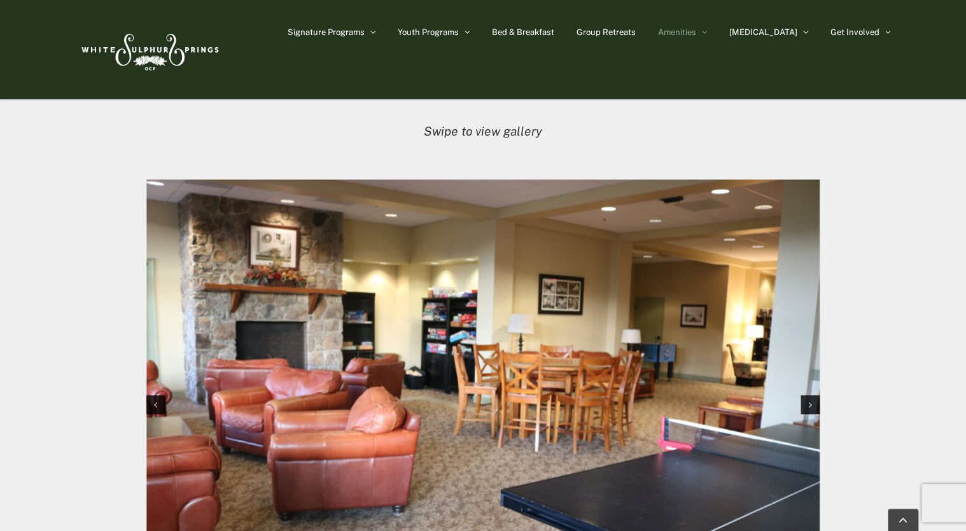
scroll to position [1144, 0]
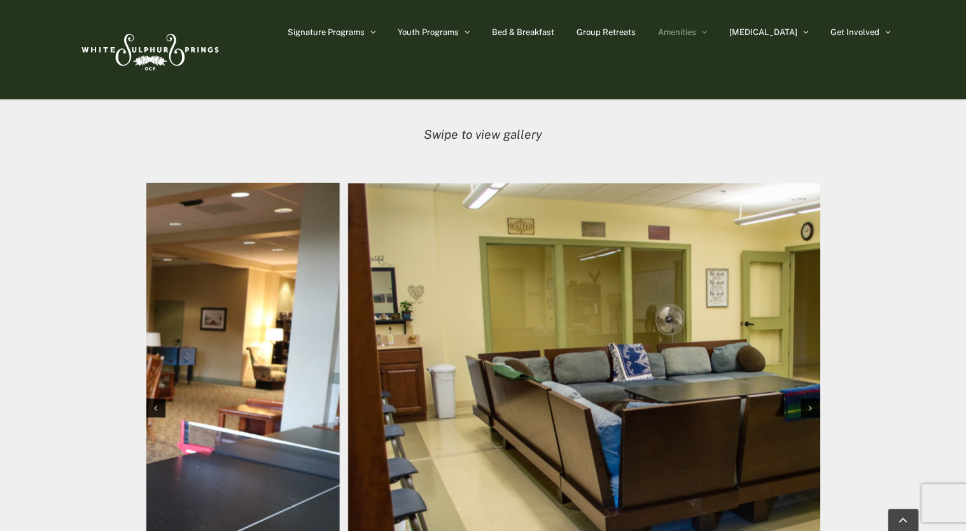
click at [196, 325] on img "3 / 12" at bounding box center [2, 406] width 673 height 449
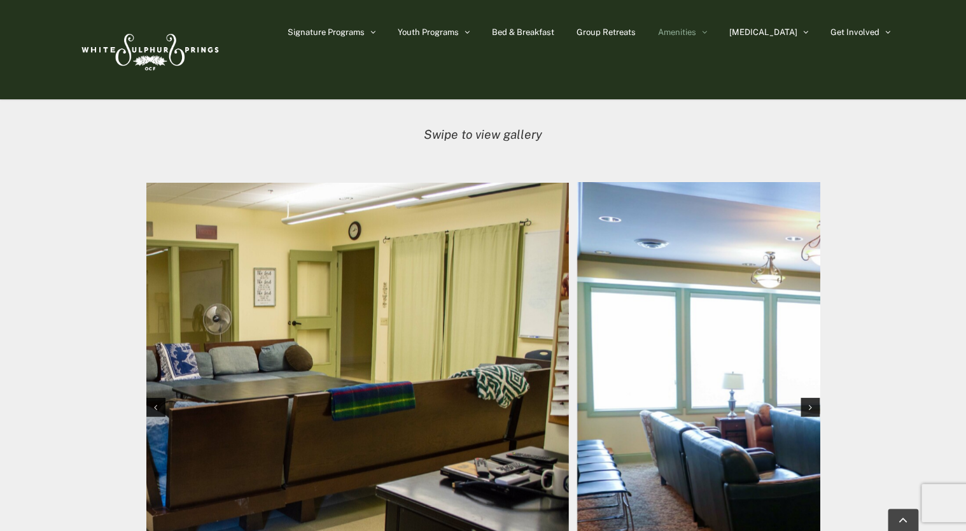
click at [211, 314] on img "4 / 12" at bounding box center [231, 405] width 673 height 447
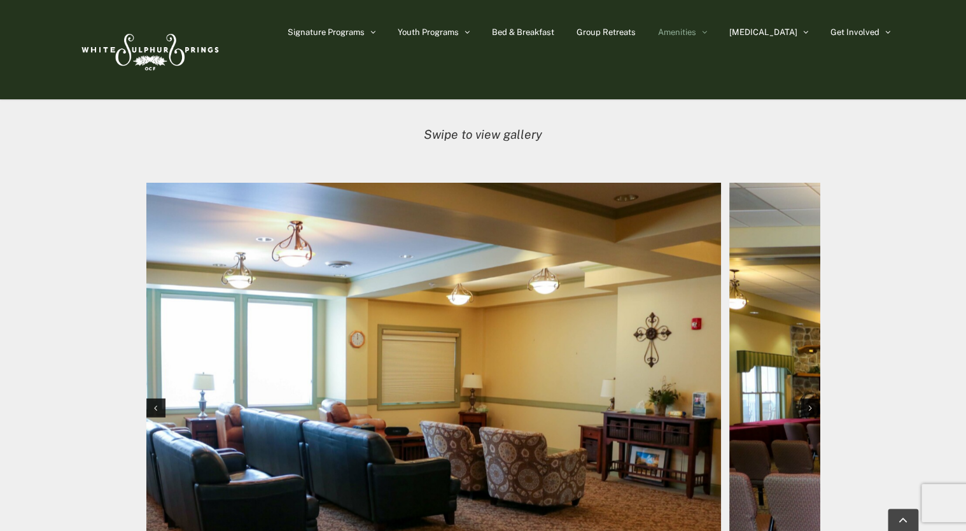
click at [315, 324] on img "5 / 12" at bounding box center [384, 406] width 673 height 449
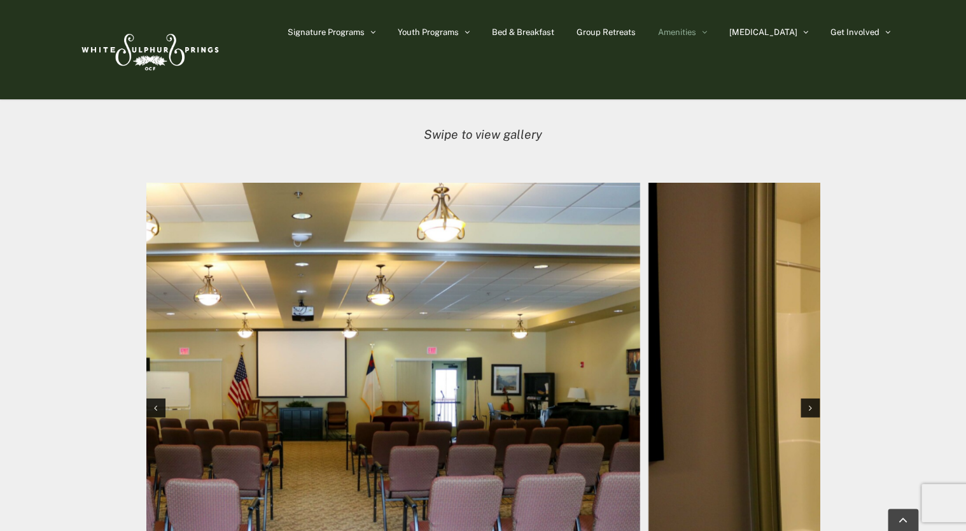
click at [352, 326] on img "6 / 12" at bounding box center [302, 406] width 673 height 449
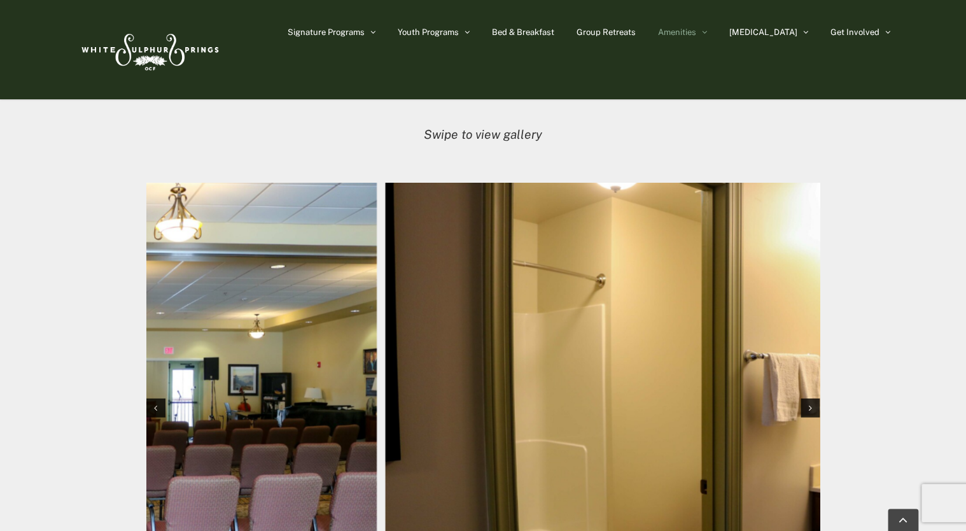
click at [113, 303] on div "Photos of Heritage House Swipe to view gallery" at bounding box center [482, 369] width 847 height 587
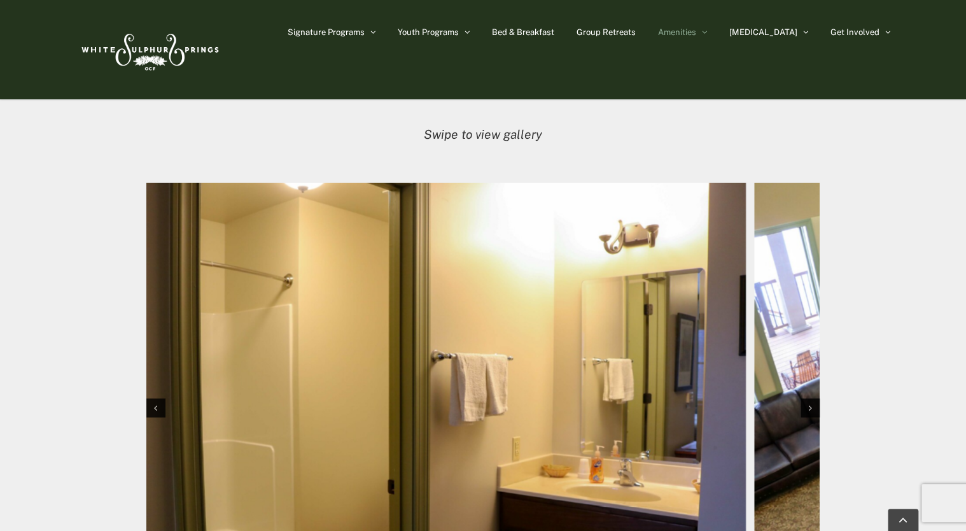
click at [174, 320] on img "7 / 12" at bounding box center [409, 406] width 673 height 449
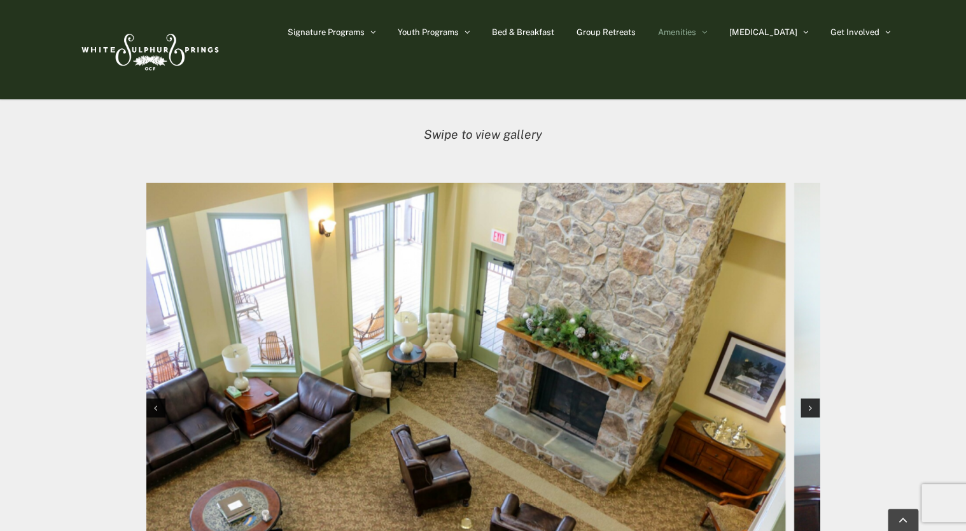
click at [274, 337] on img "8 / 12" at bounding box center [448, 406] width 673 height 449
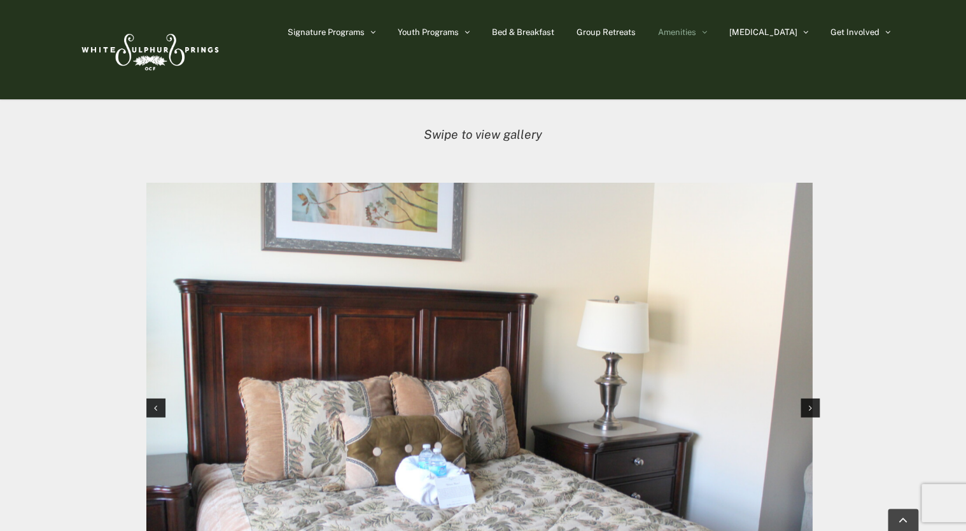
click at [310, 347] on img "9 / 12" at bounding box center [475, 406] width 673 height 449
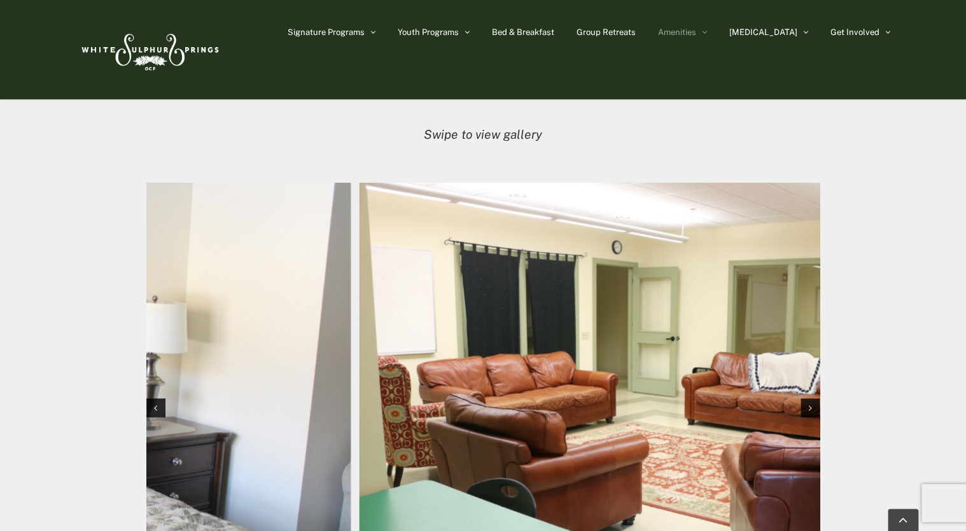
click at [702, 402] on img "10 / 12" at bounding box center [695, 406] width 673 height 449
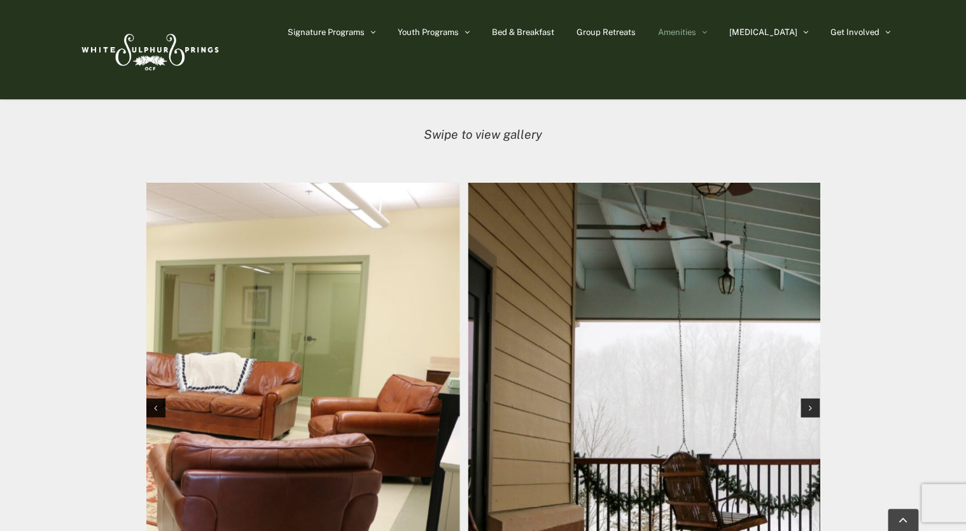
click at [267, 380] on img "10 / 12" at bounding box center [122, 406] width 673 height 449
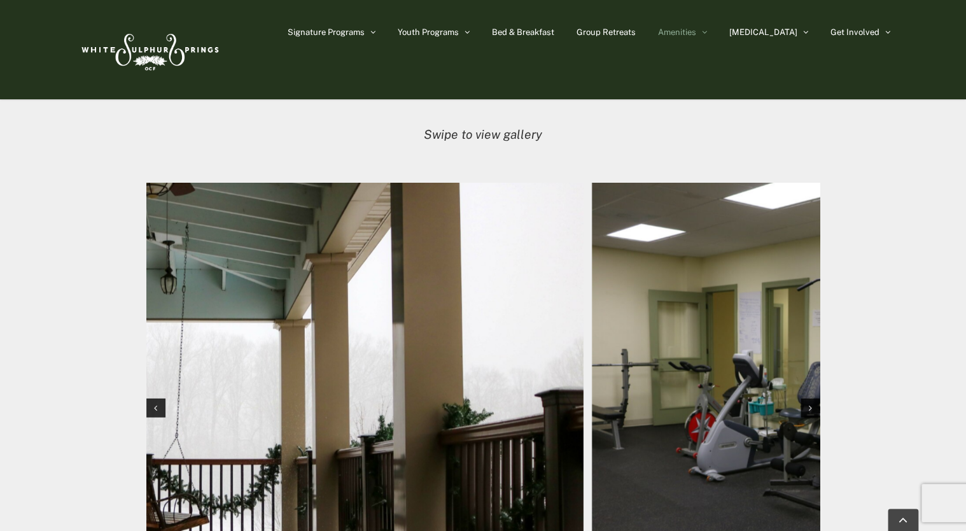
click at [305, 391] on img "11 / 12" at bounding box center [246, 406] width 673 height 449
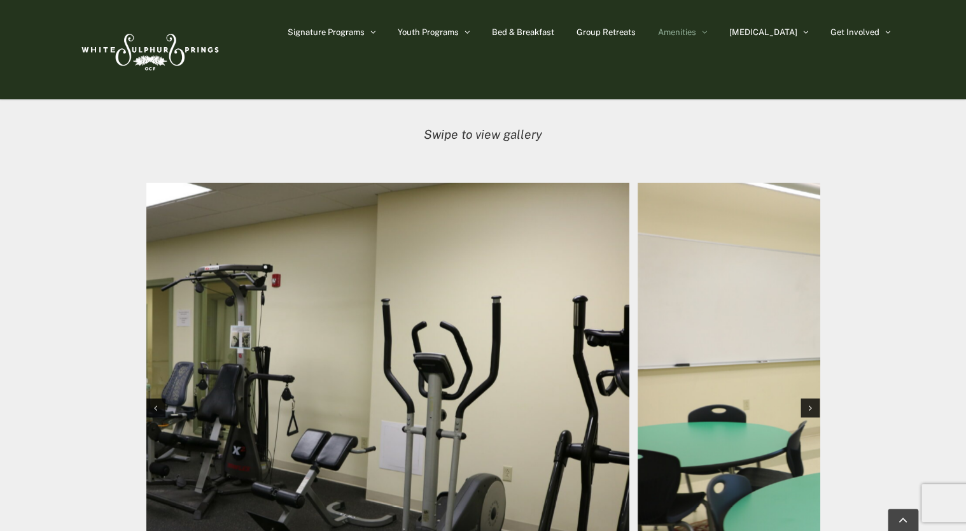
click at [74, 363] on div "Photos of Heritage House Swipe to view gallery" at bounding box center [482, 369] width 847 height 587
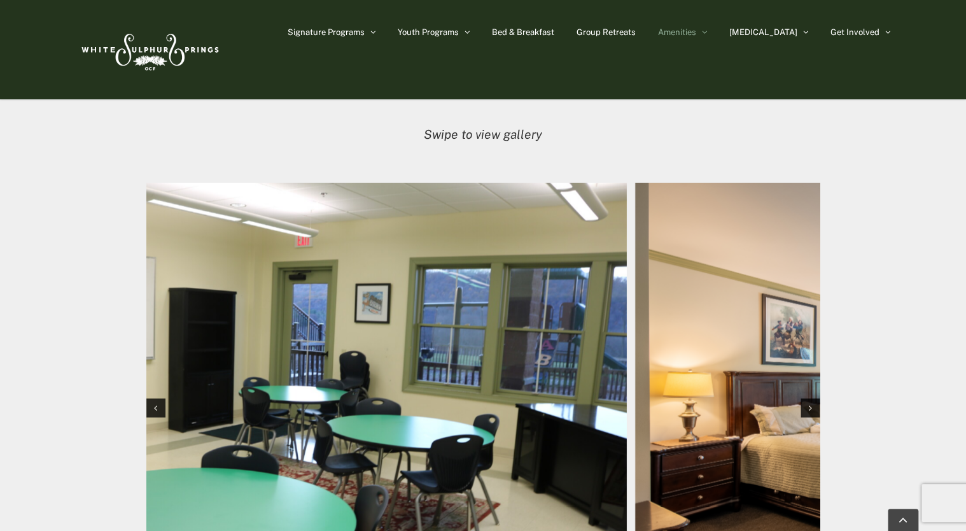
click at [350, 380] on img "1 / 12" at bounding box center [290, 406] width 673 height 449
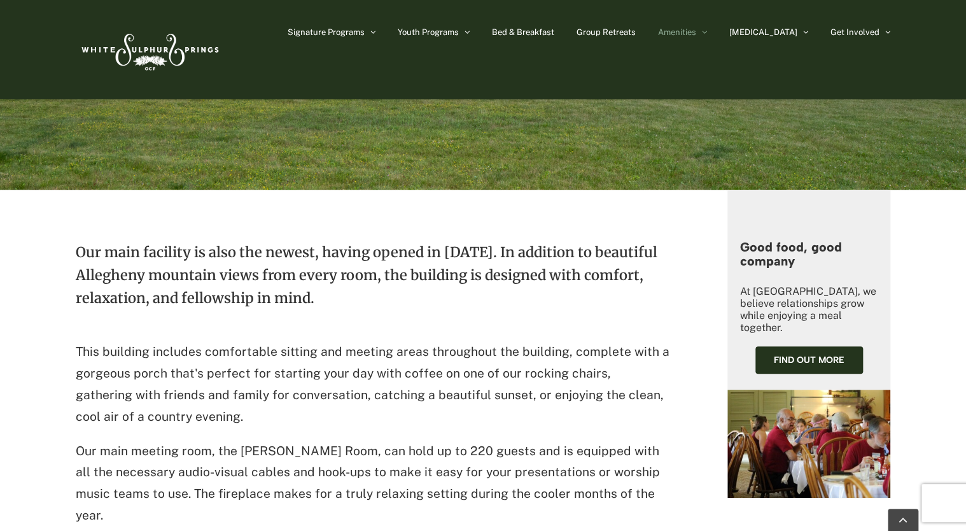
scroll to position [0, 0]
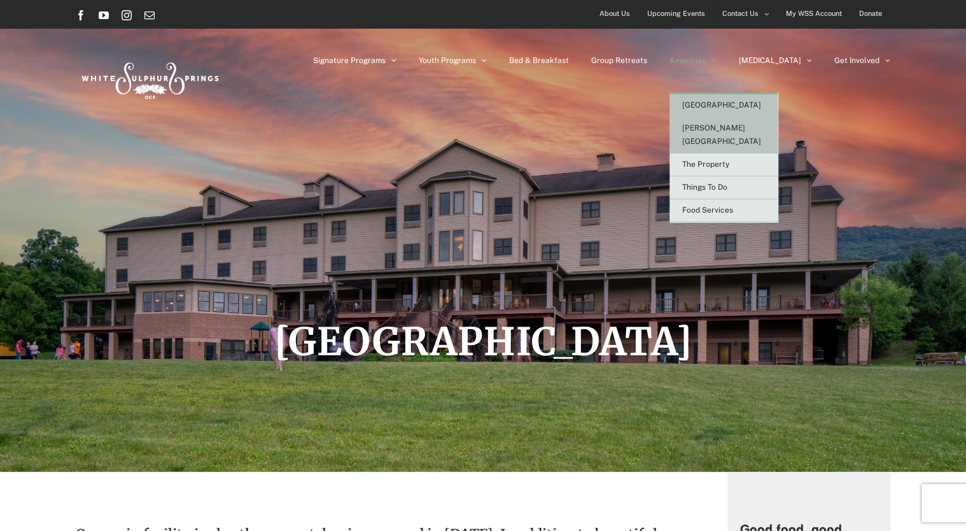
click at [748, 121] on link "[PERSON_NAME][GEOGRAPHIC_DATA]" at bounding box center [723, 135] width 108 height 36
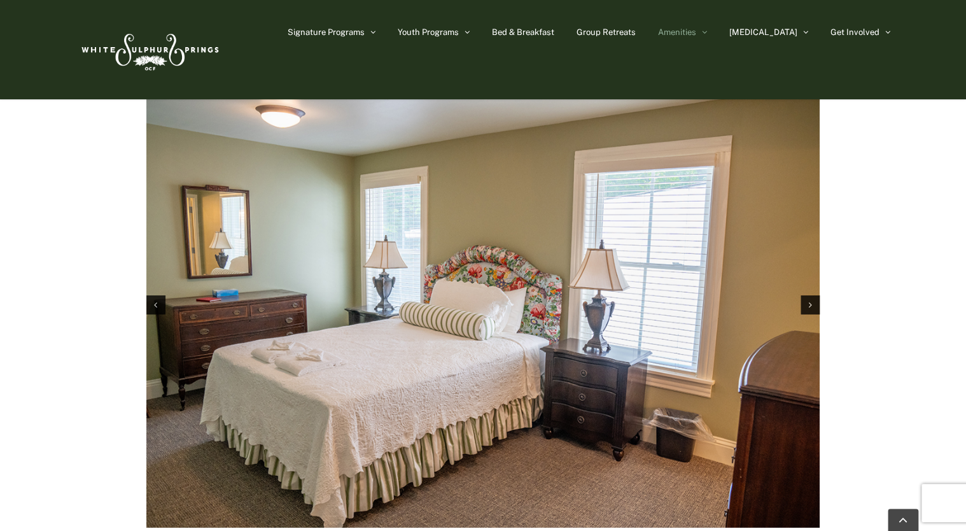
scroll to position [1972, 0]
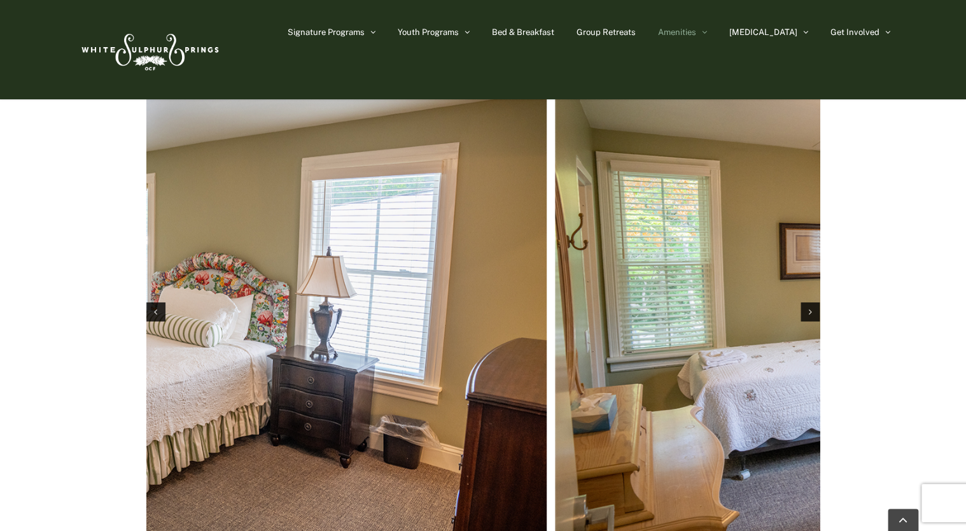
click at [307, 324] on img "1 / 11" at bounding box center [209, 310] width 673 height 449
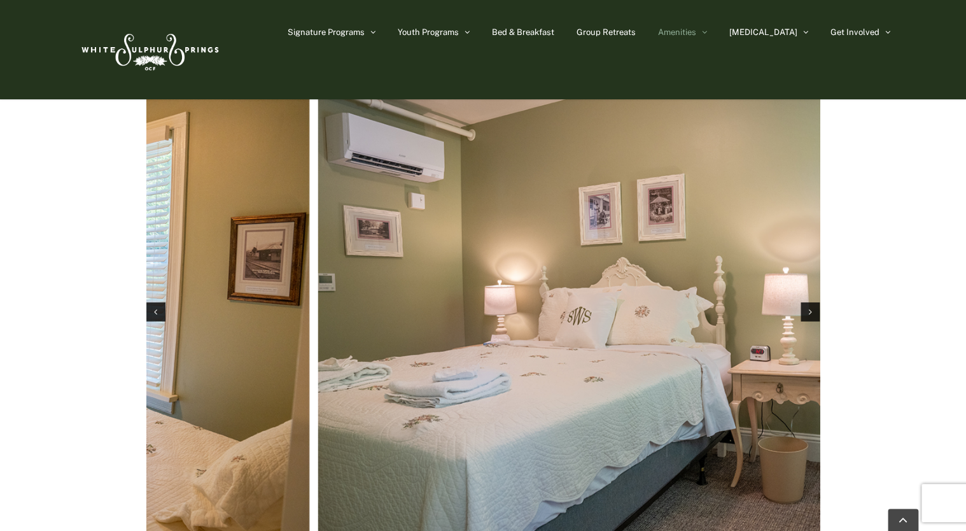
click at [127, 321] on div "Photos of [PERSON_NAME] Swipe to view gallery" at bounding box center [482, 274] width 847 height 587
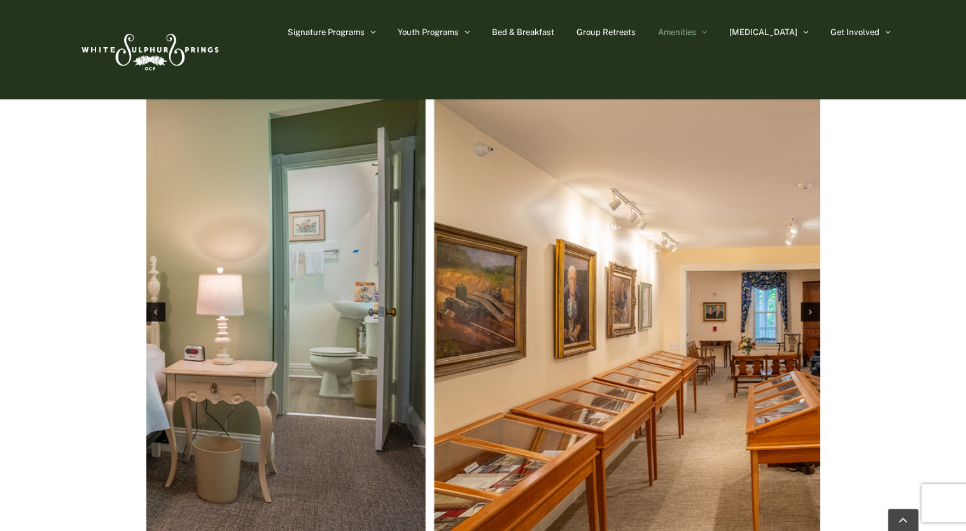
click at [143, 331] on div "Photos of [PERSON_NAME] Swipe to view gallery" at bounding box center [483, 274] width 706 height 587
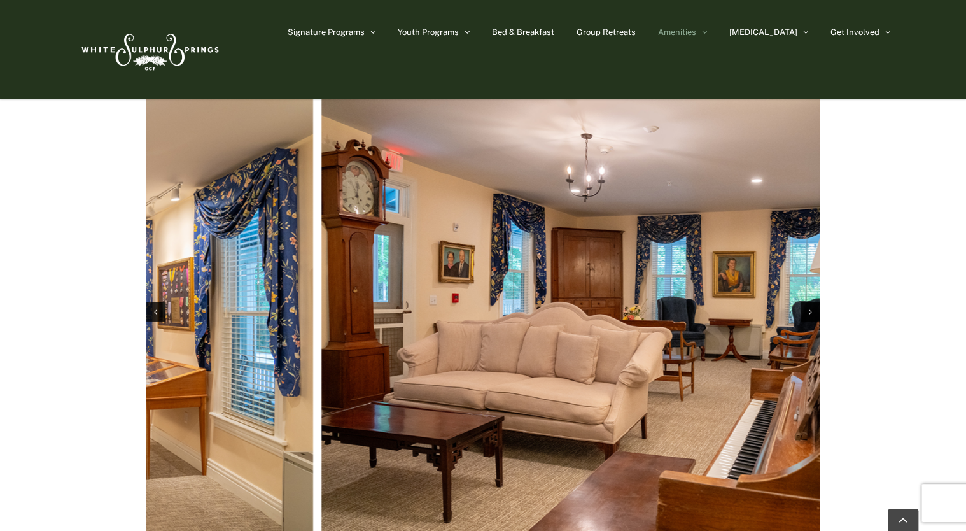
click at [32, 319] on div "Photos of [PERSON_NAME] Swipe to view gallery" at bounding box center [483, 274] width 966 height 663
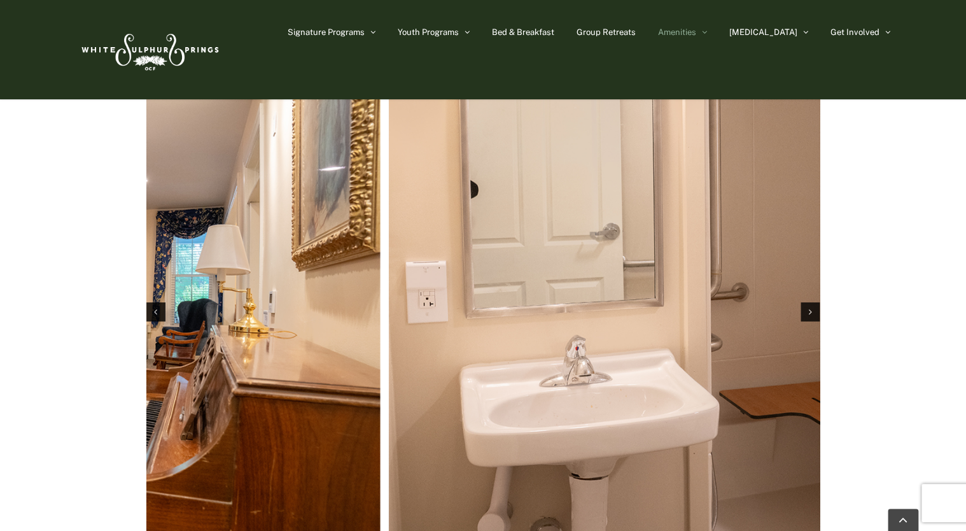
click at [84, 333] on div "Photos of [PERSON_NAME] Swipe to view gallery" at bounding box center [482, 274] width 847 height 587
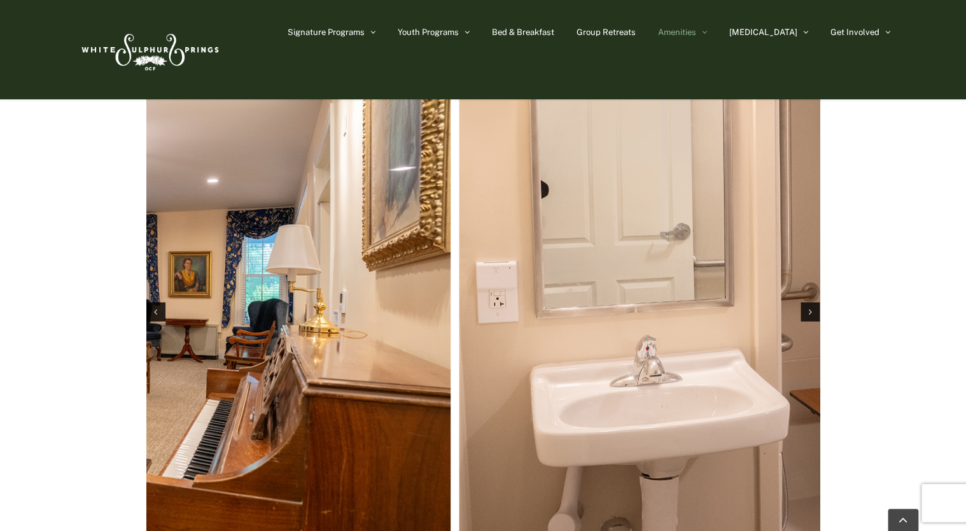
click at [0, 319] on div "Photos of [PERSON_NAME] Swipe to view gallery" at bounding box center [483, 274] width 966 height 663
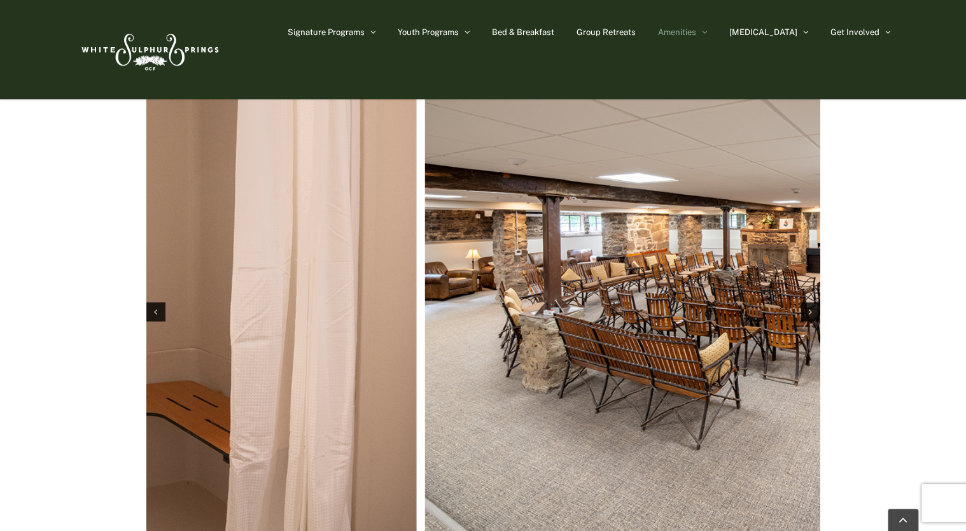
click at [141, 350] on div "Photos of [PERSON_NAME] Swipe to view gallery" at bounding box center [483, 274] width 706 height 587
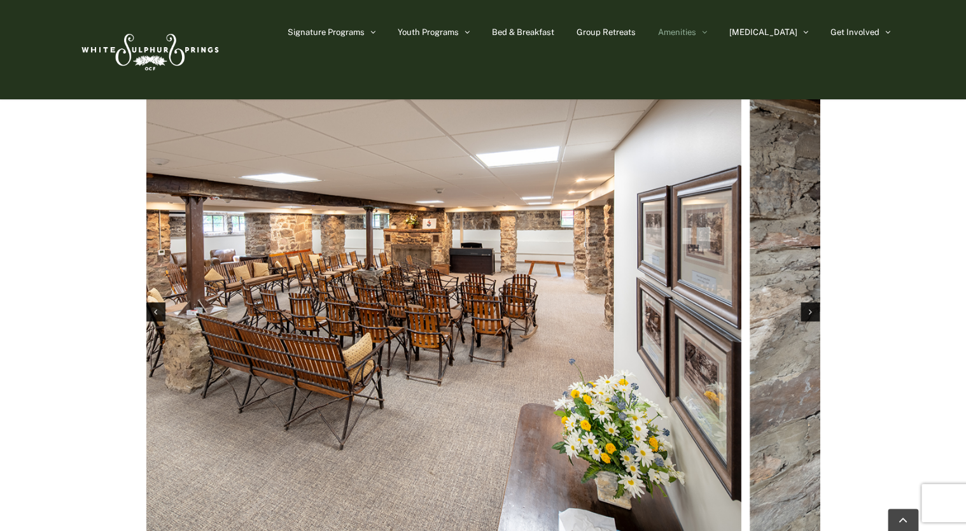
click at [244, 347] on img "7 / 11" at bounding box center [404, 310] width 673 height 449
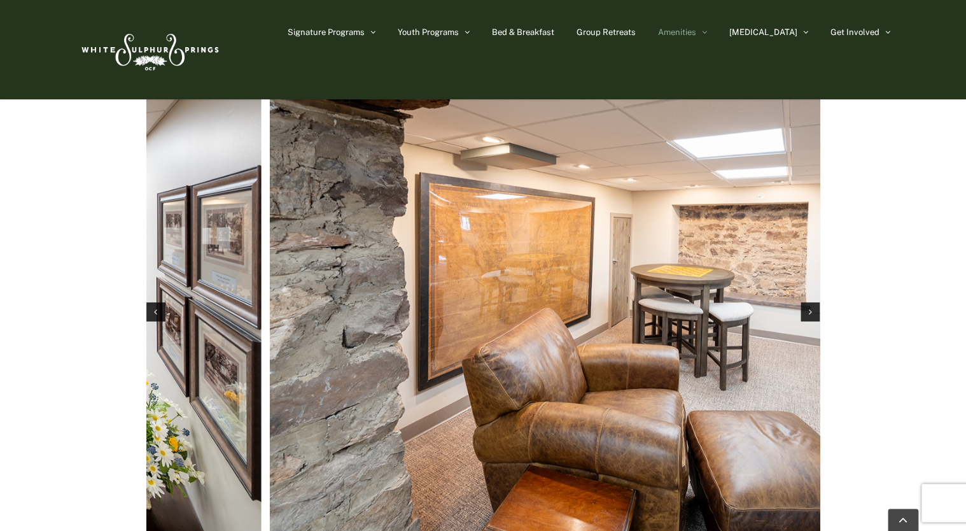
click at [59, 343] on div "Photos of Harrison House Swipe to view gallery" at bounding box center [482, 274] width 847 height 587
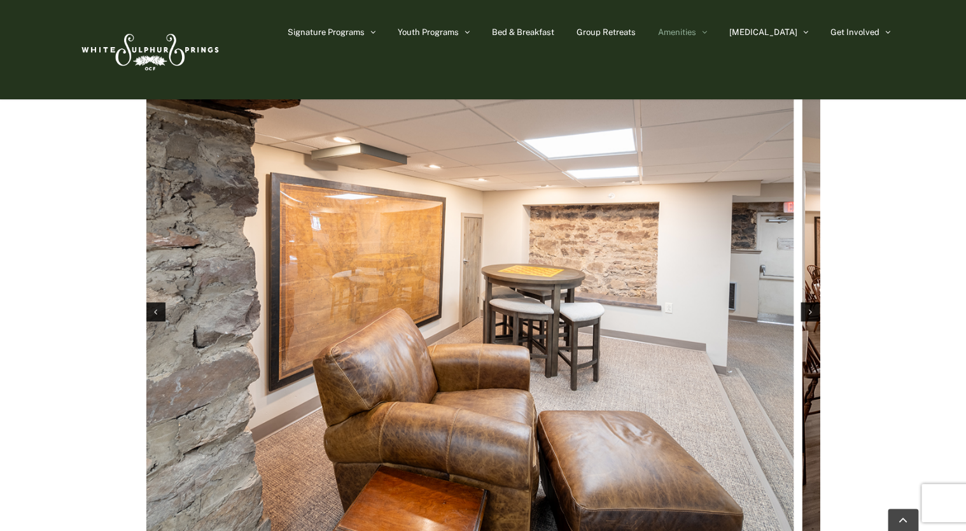
click at [64, 330] on div "Photos of Harrison House Swipe to view gallery" at bounding box center [482, 274] width 847 height 587
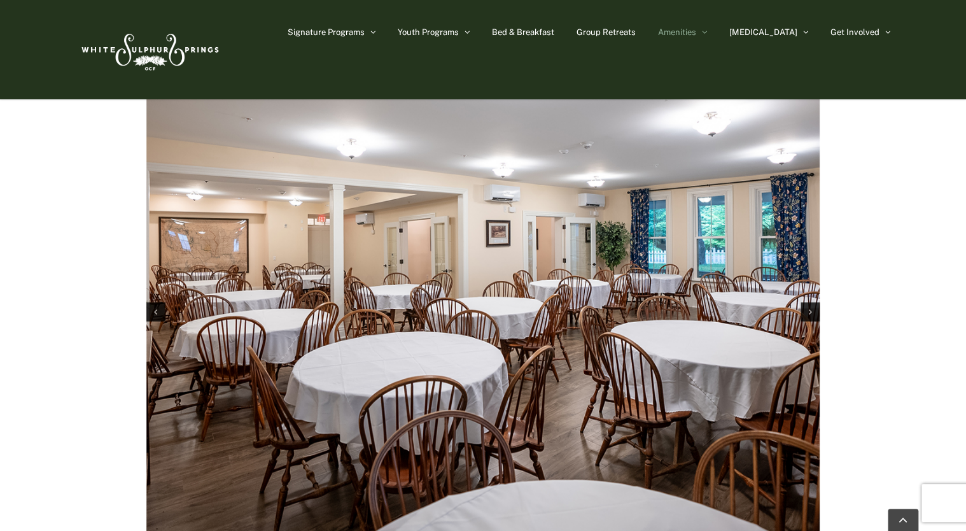
click at [328, 330] on img "9 / 11" at bounding box center [482, 310] width 673 height 449
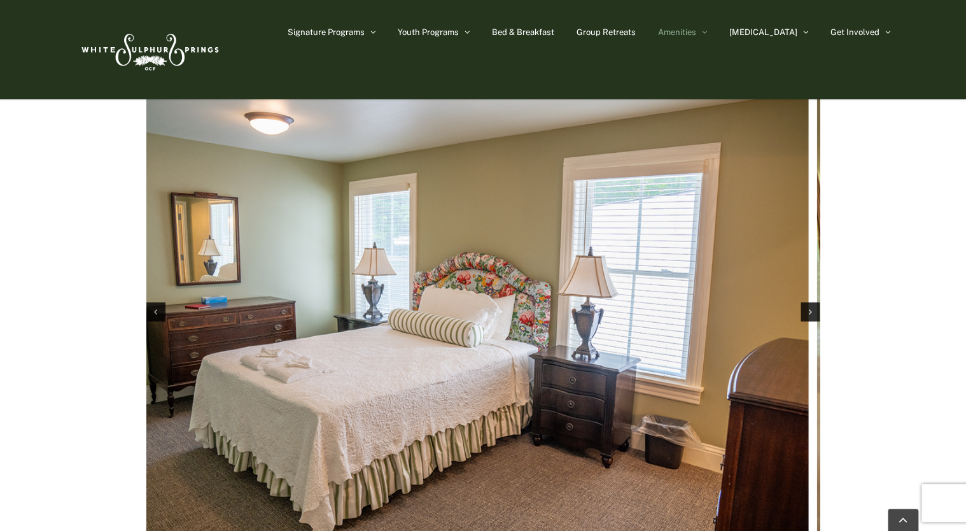
click at [168, 358] on img "1 / 11" at bounding box center [471, 310] width 673 height 449
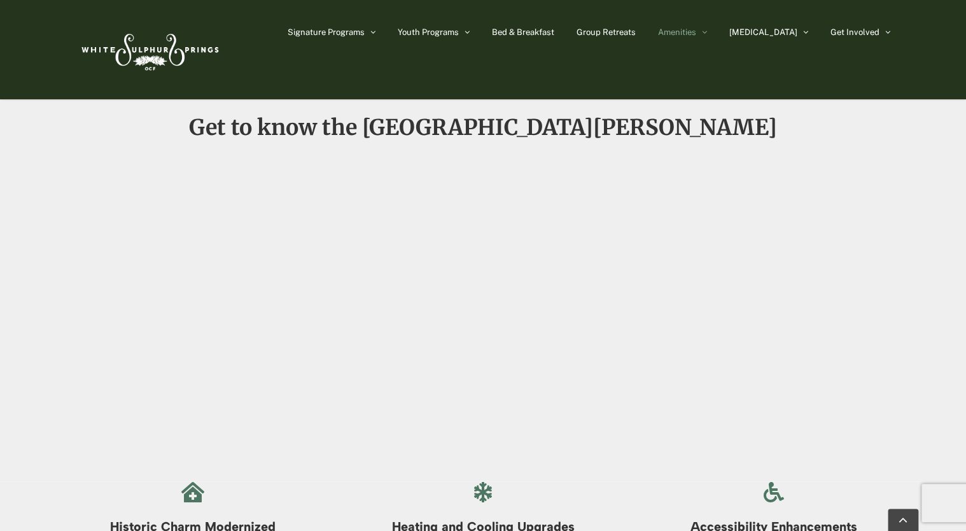
scroll to position [891, 0]
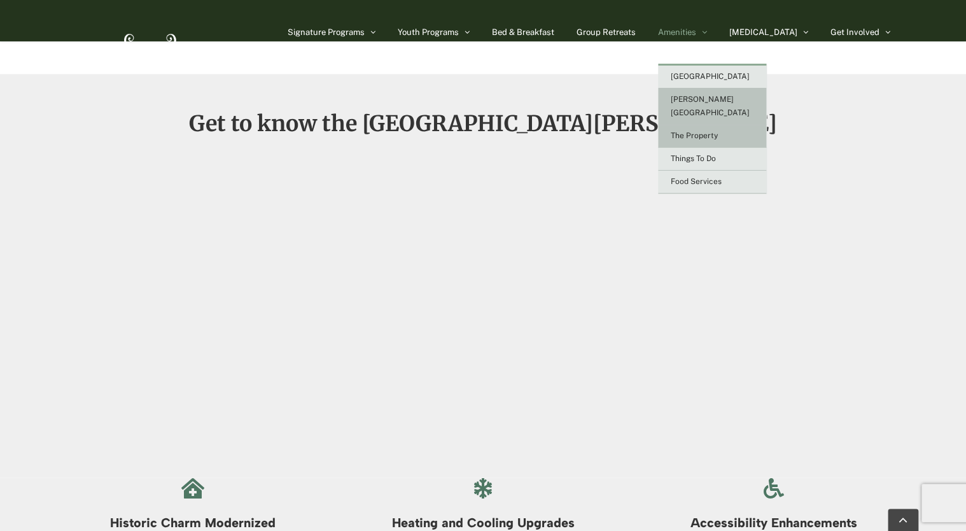
click at [743, 125] on link "The Property" at bounding box center [712, 136] width 108 height 23
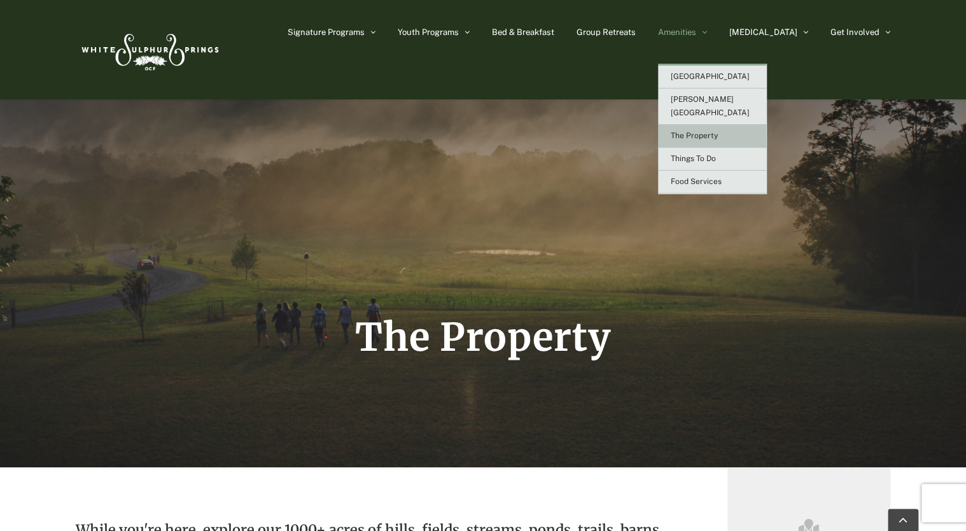
scroll to position [127, 0]
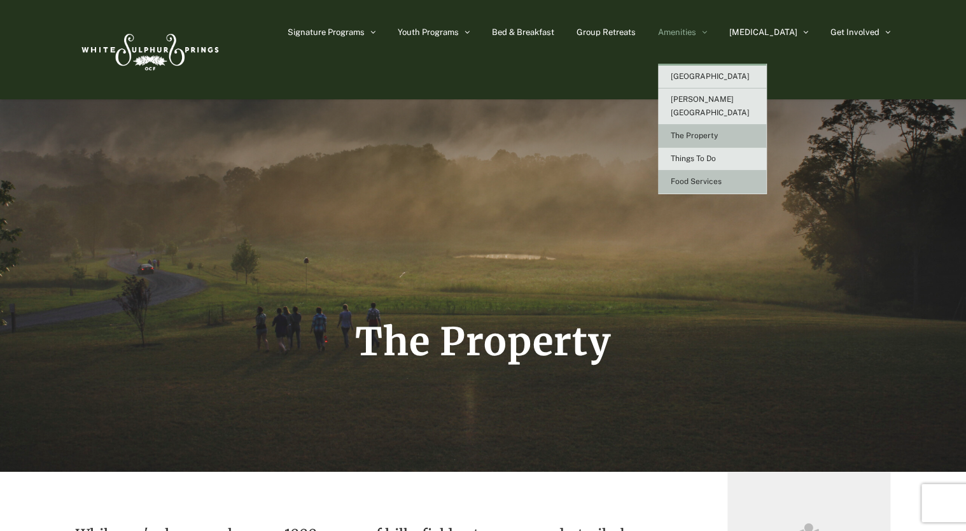
click at [721, 177] on span "Food Services" at bounding box center [696, 181] width 51 height 9
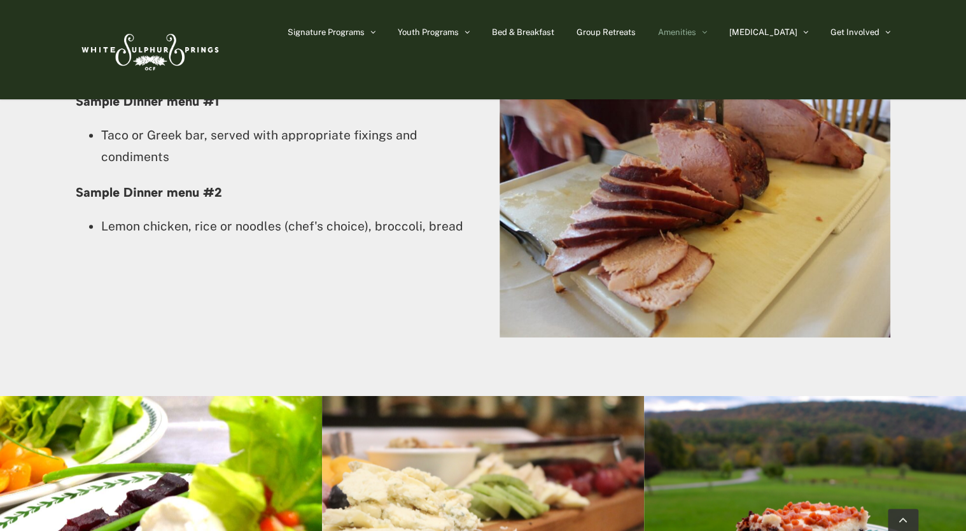
scroll to position [2747, 0]
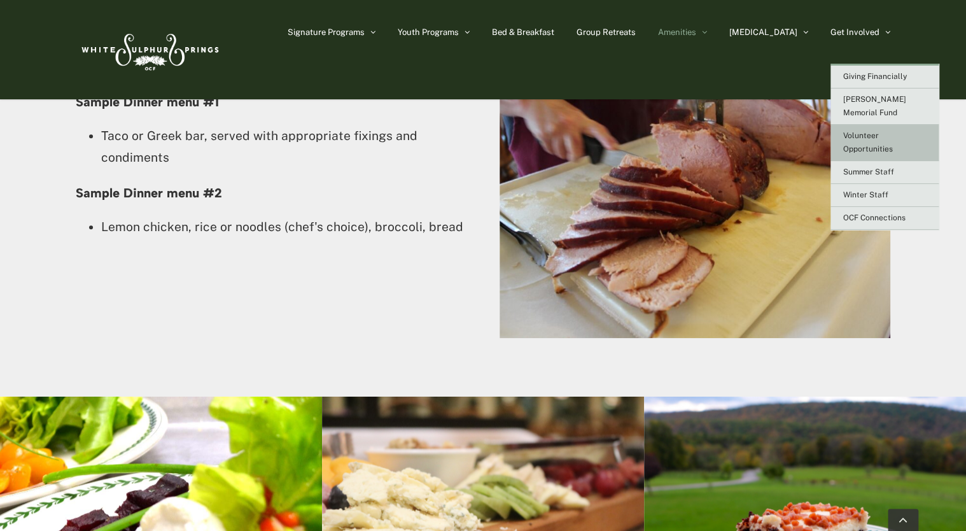
click at [877, 132] on span "Volunteer Opportunities" at bounding box center [868, 142] width 50 height 22
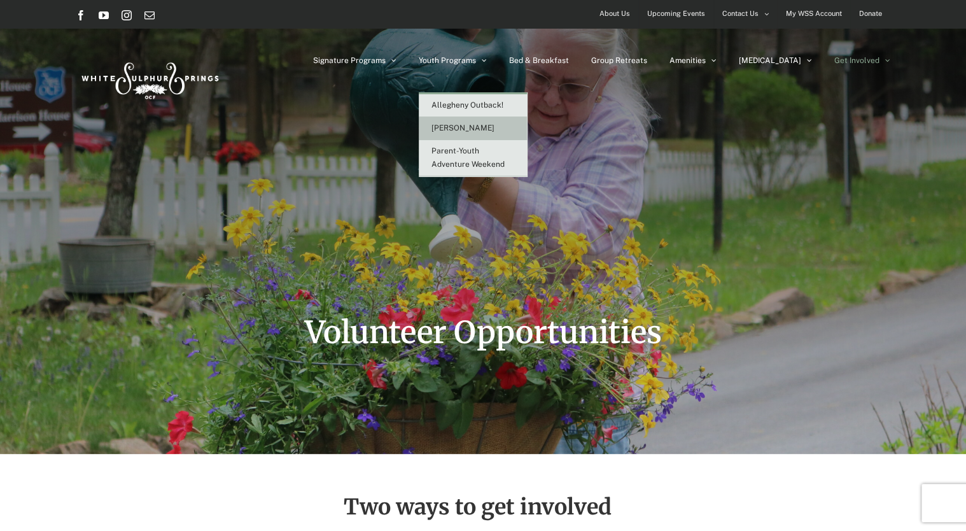
click at [494, 127] on span "[PERSON_NAME]" at bounding box center [462, 127] width 63 height 9
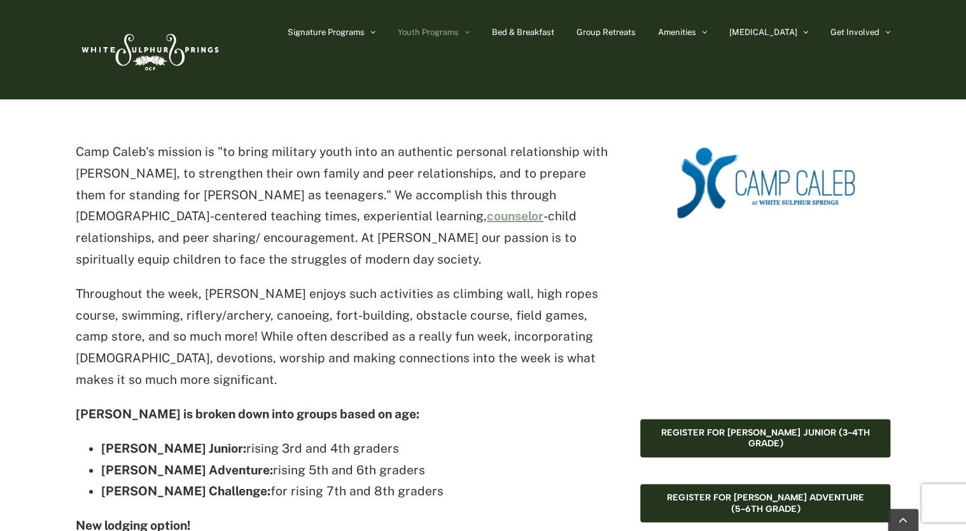
scroll to position [636, 0]
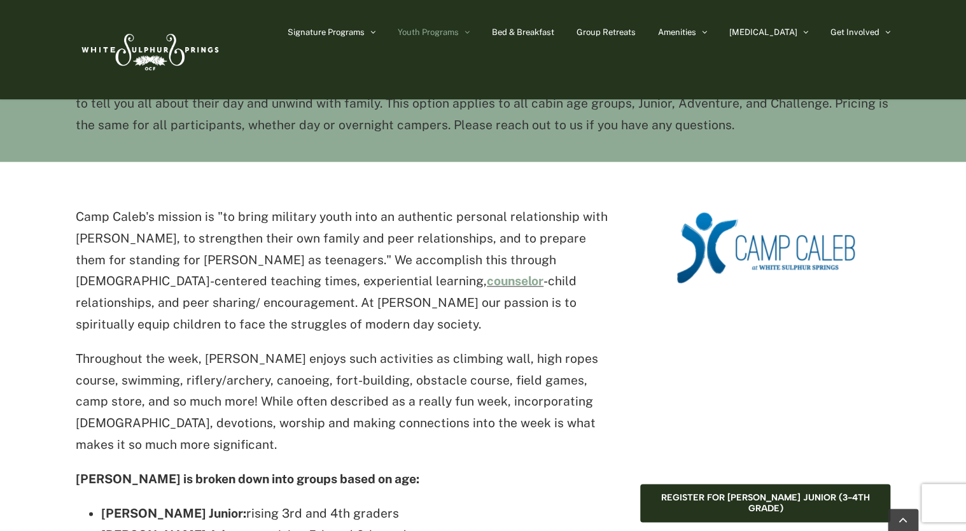
drag, startPoint x: 520, startPoint y: 358, endPoint x: 517, endPoint y: 345, distance: 13.3
